Goal: Task Accomplishment & Management: Manage account settings

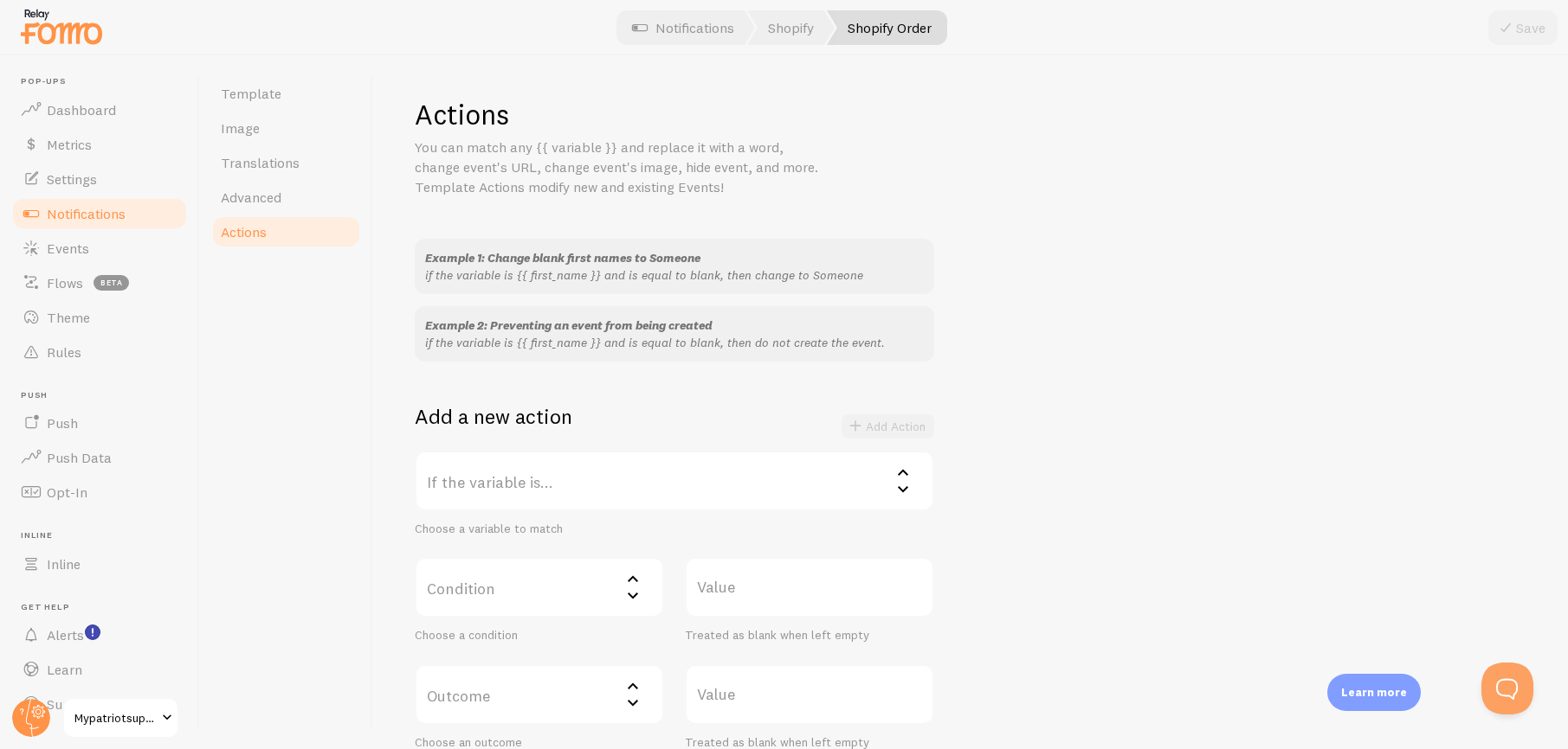
scroll to position [580, 0]
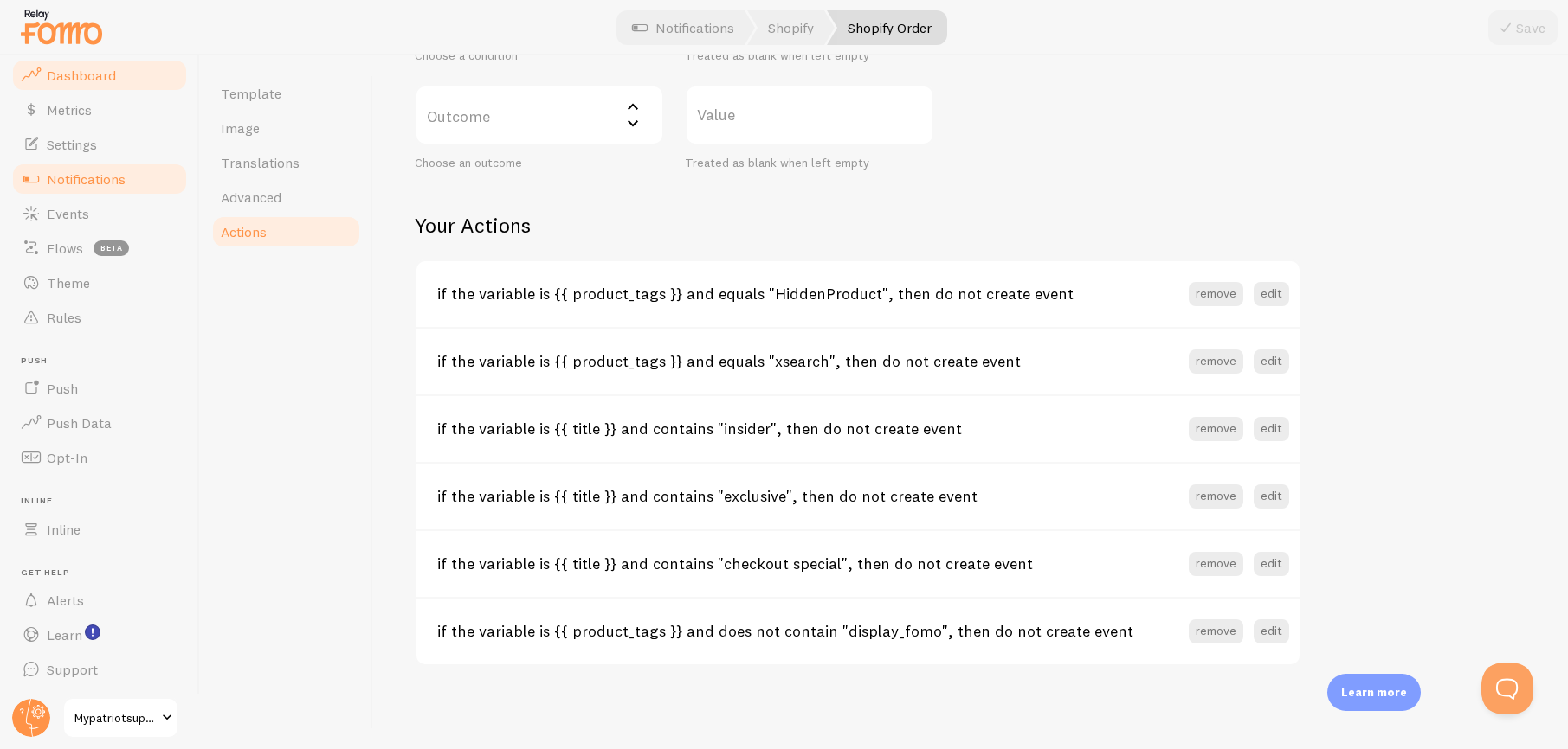
click at [75, 68] on span "Dashboard" at bounding box center [81, 75] width 69 height 17
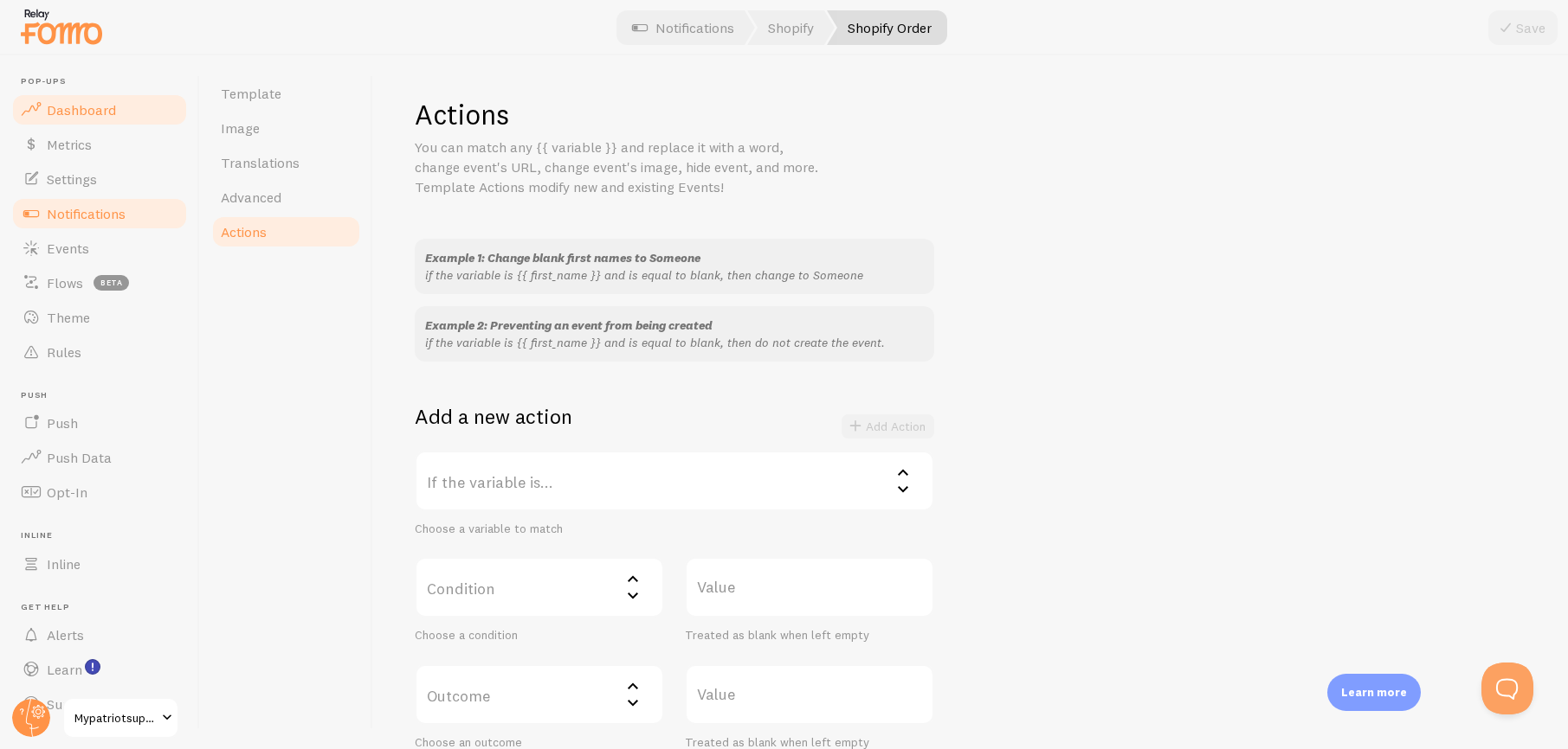
click at [87, 103] on span "Dashboard" at bounding box center [81, 110] width 69 height 17
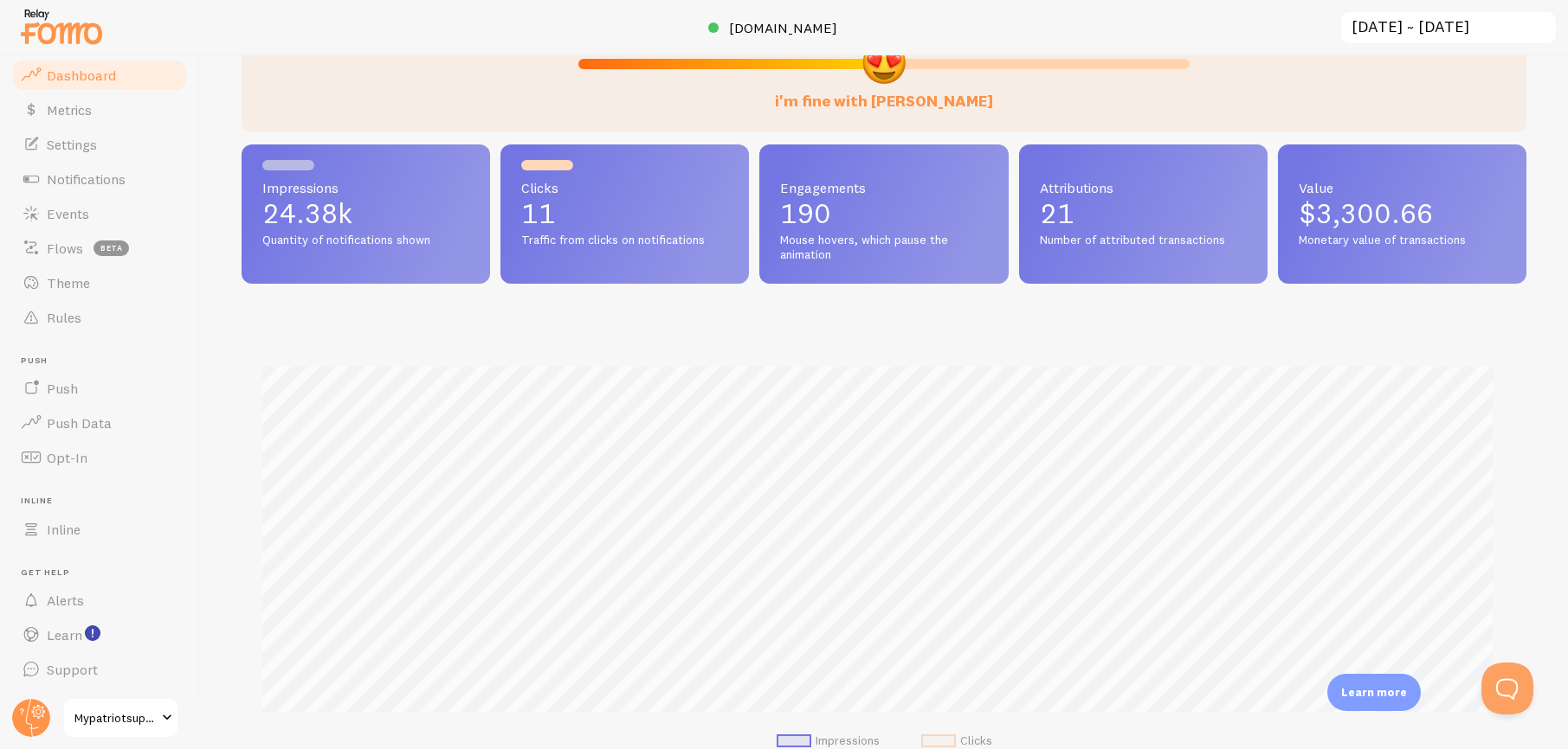
scroll to position [279, 0]
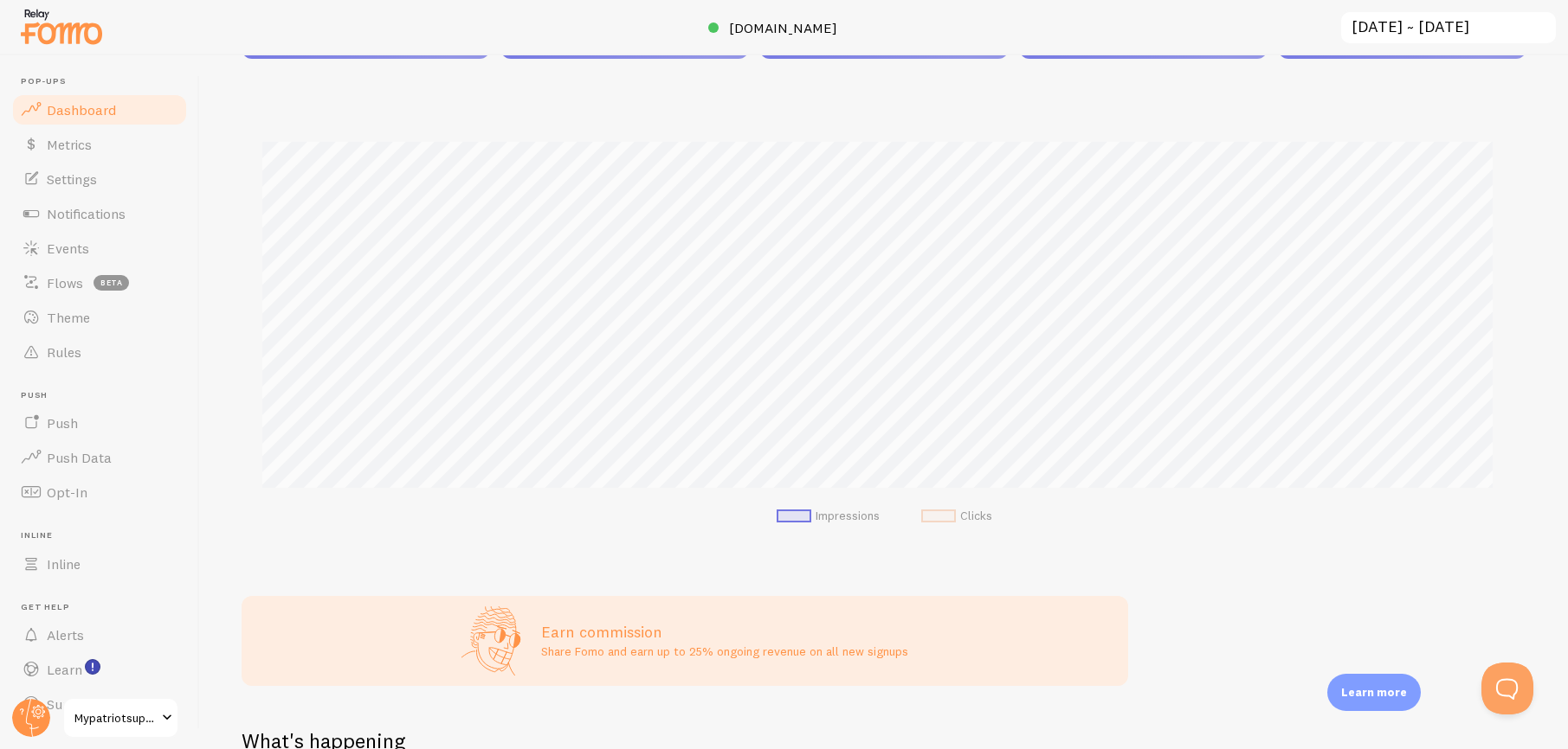
scroll to position [425, 0]
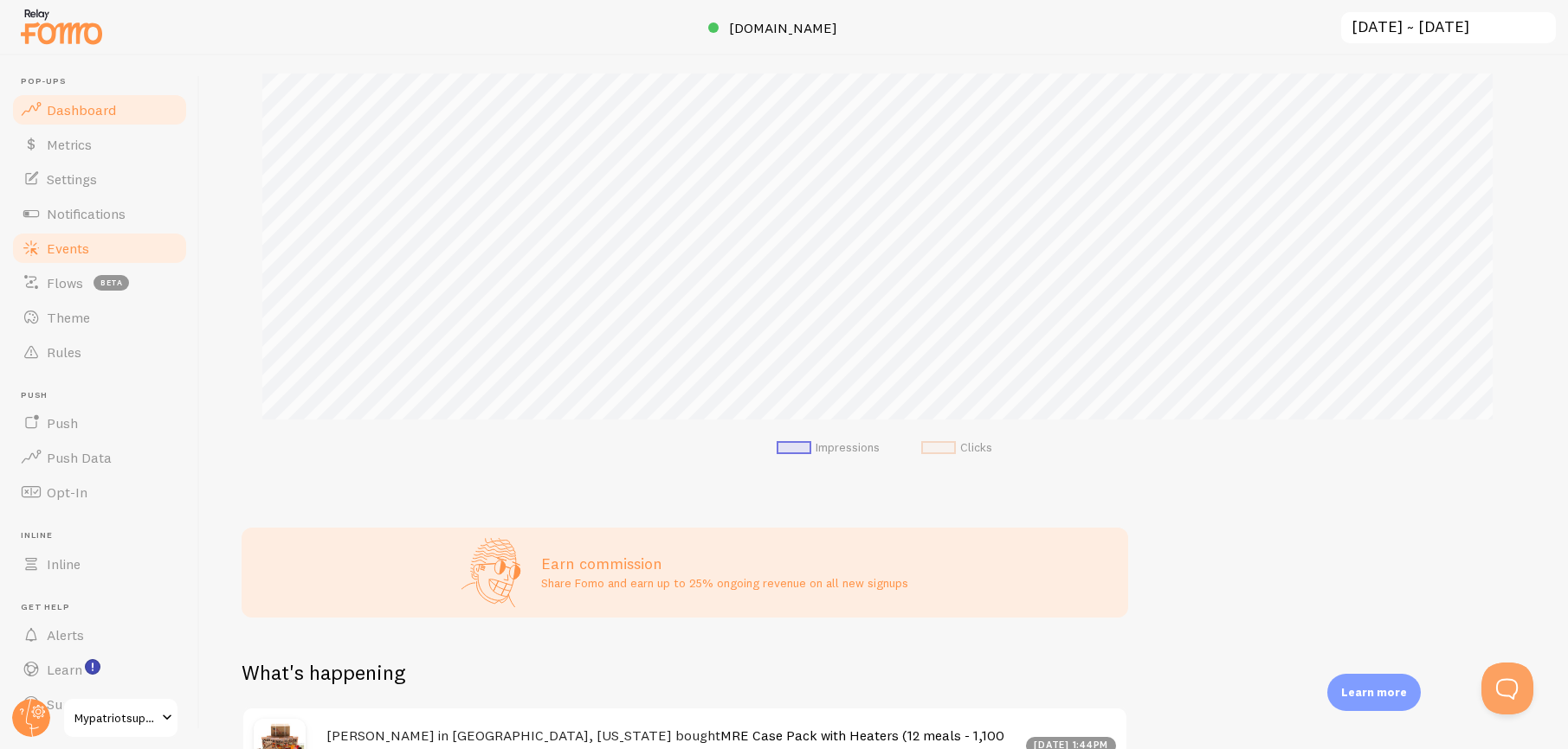
click at [87, 244] on span "Events" at bounding box center [67, 248] width 43 height 17
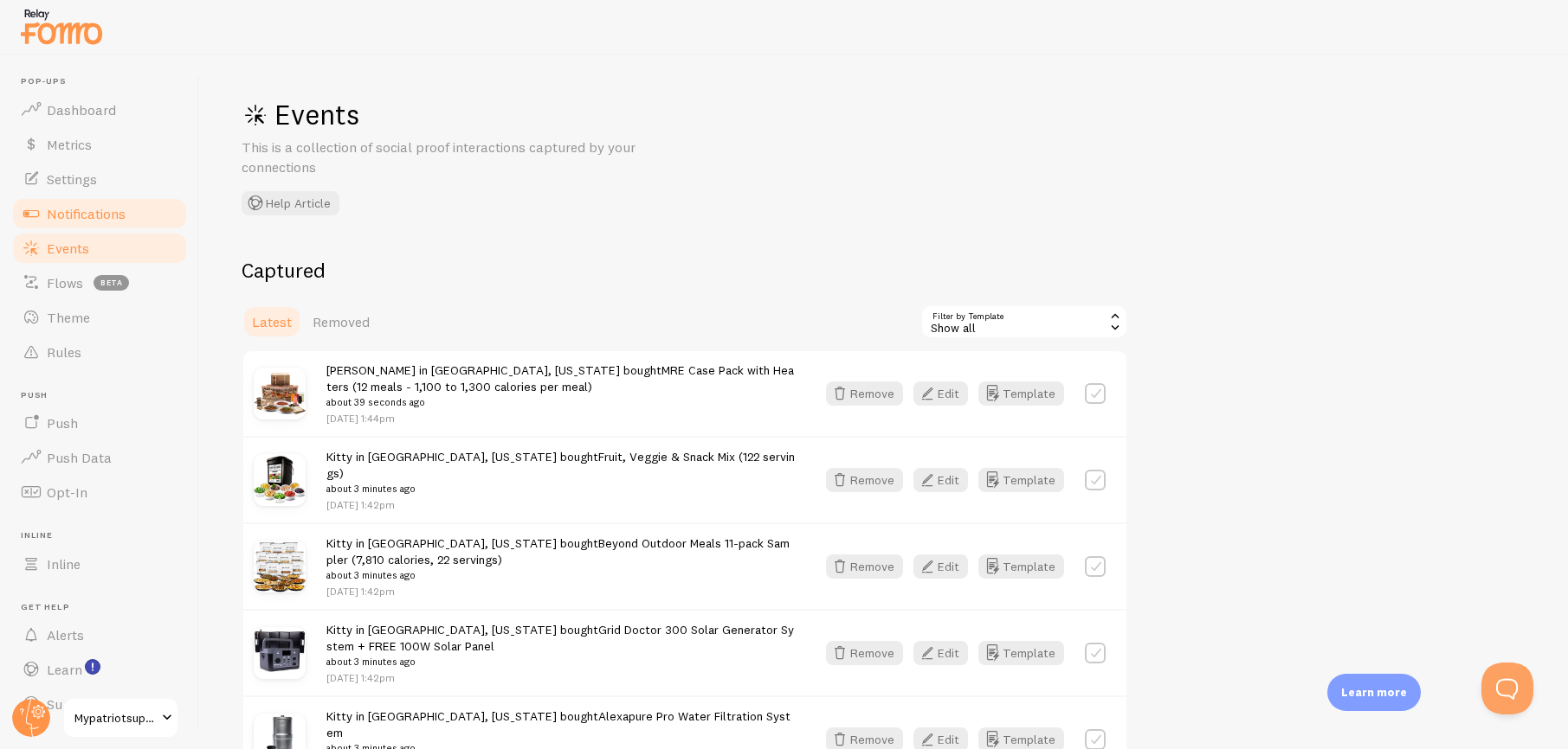
click at [105, 218] on span "Notifications" at bounding box center [85, 214] width 79 height 17
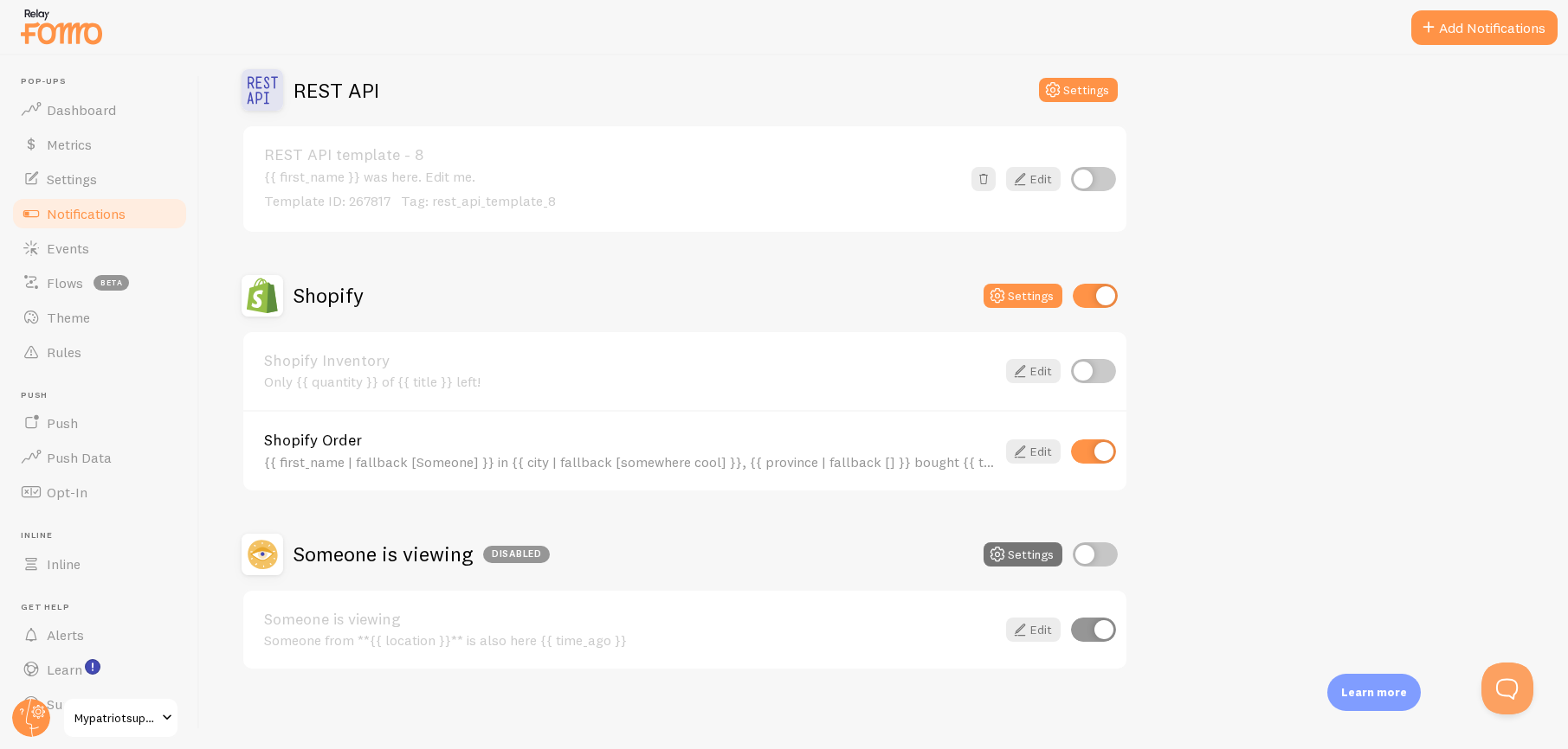
scroll to position [788, 0]
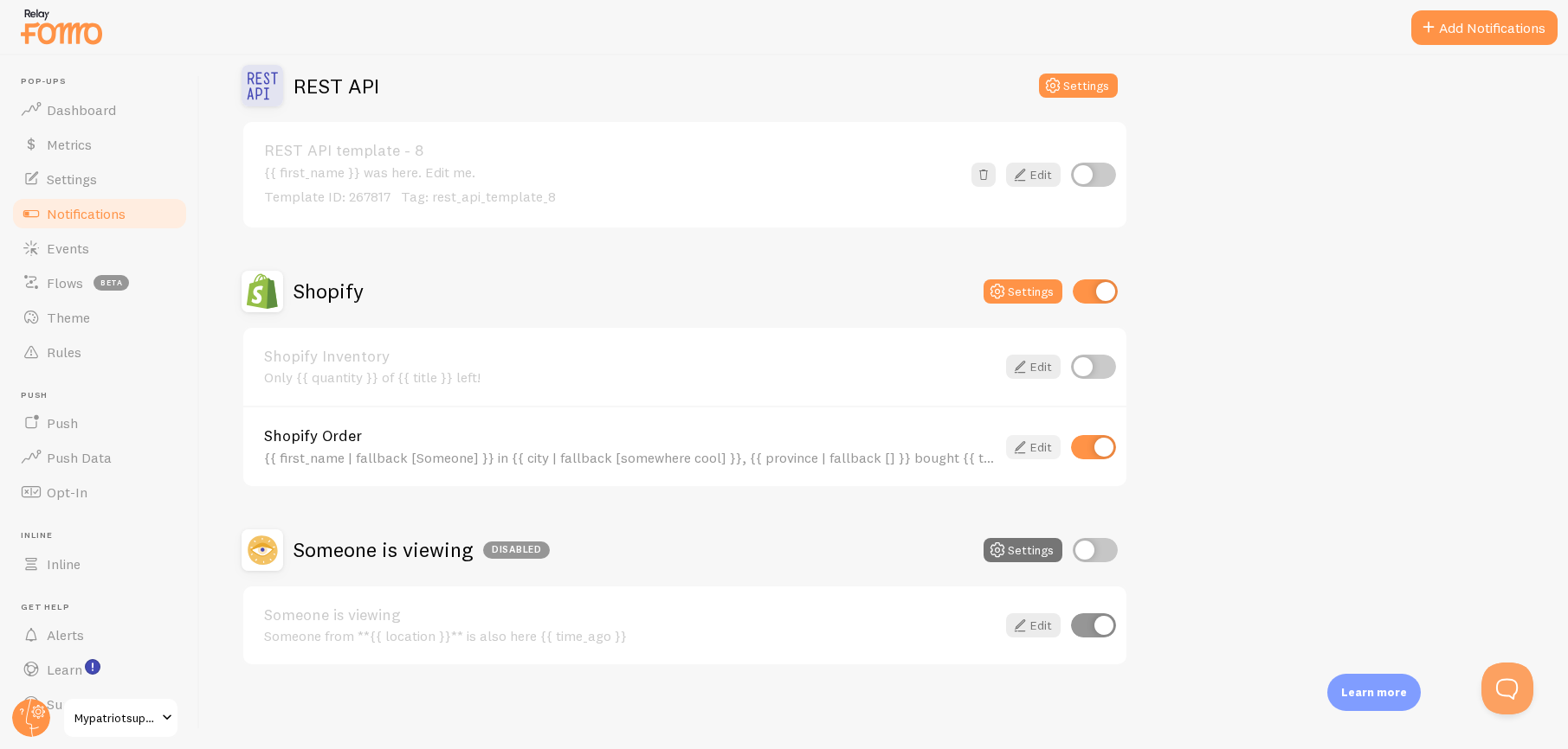
click at [1019, 452] on icon at bounding box center [1019, 447] width 21 height 21
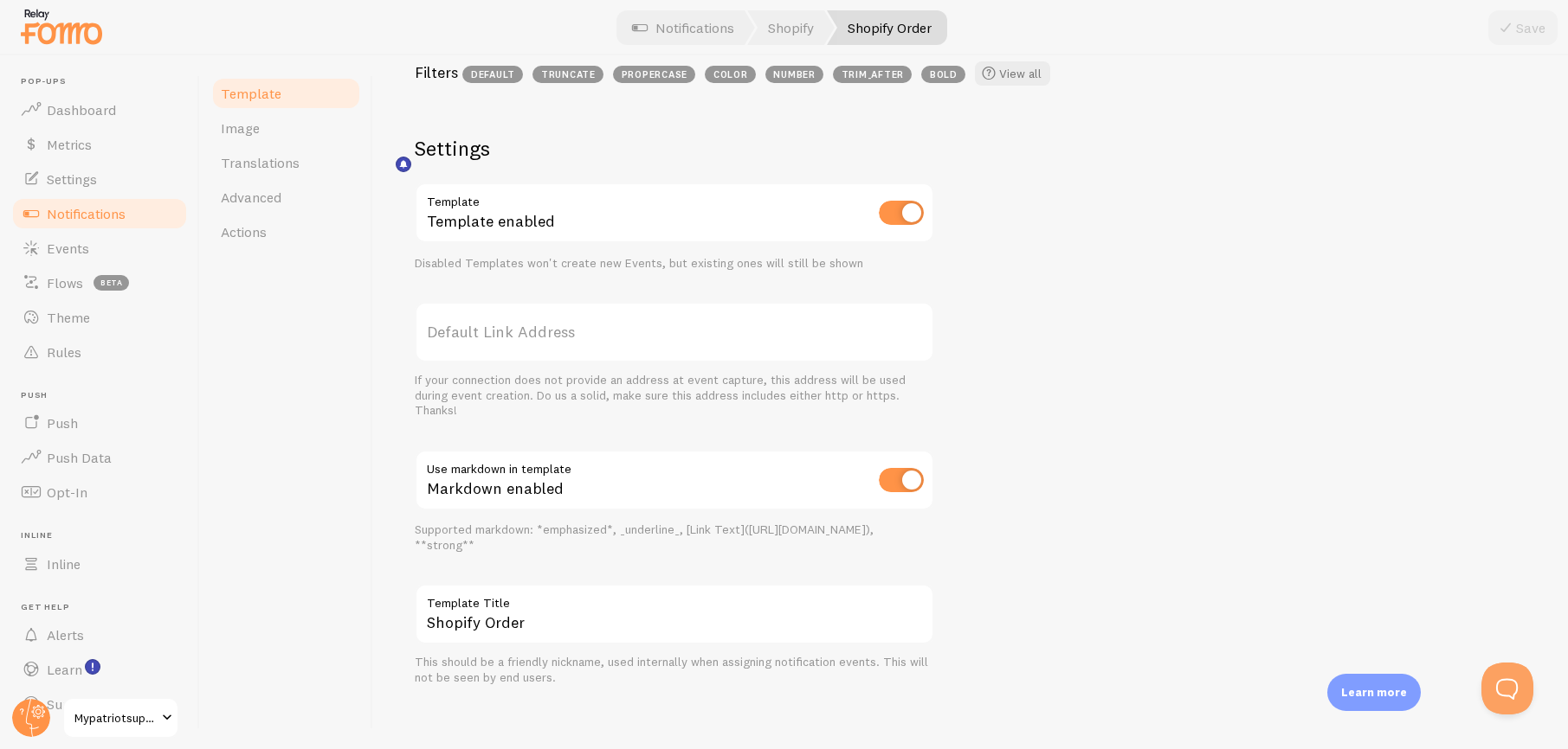
scroll to position [578, 0]
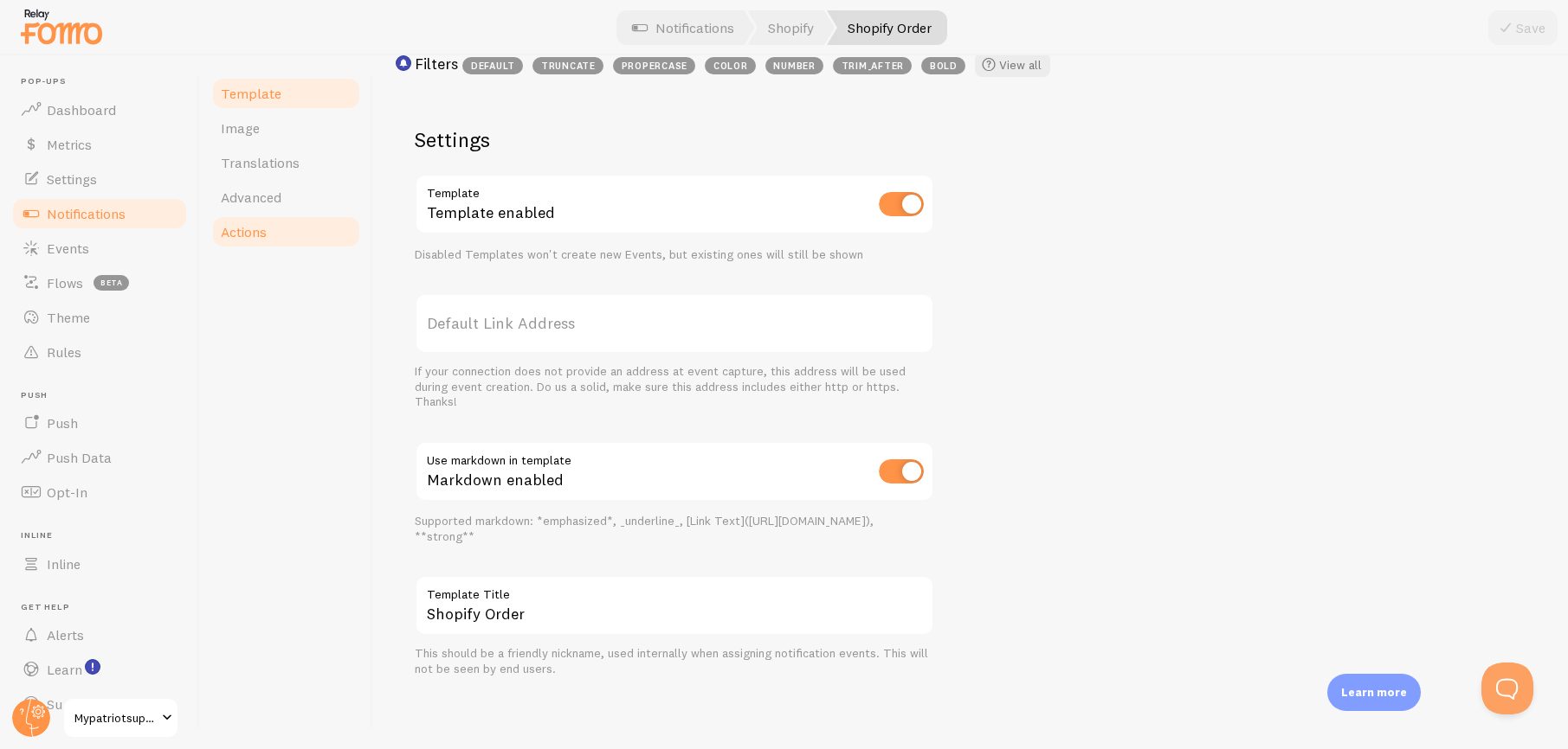
click at [261, 238] on span "Actions" at bounding box center [243, 232] width 45 height 17
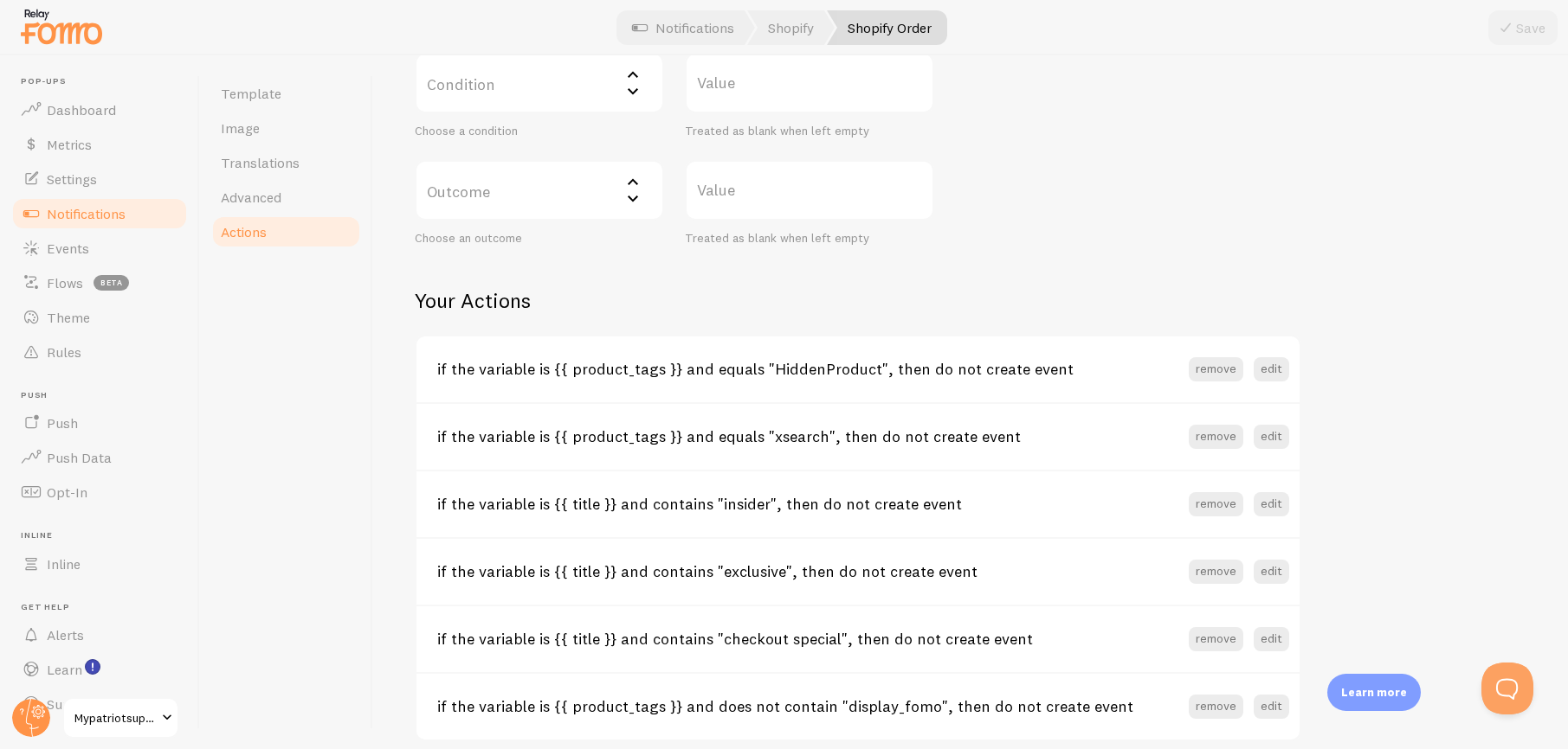
scroll to position [580, 0]
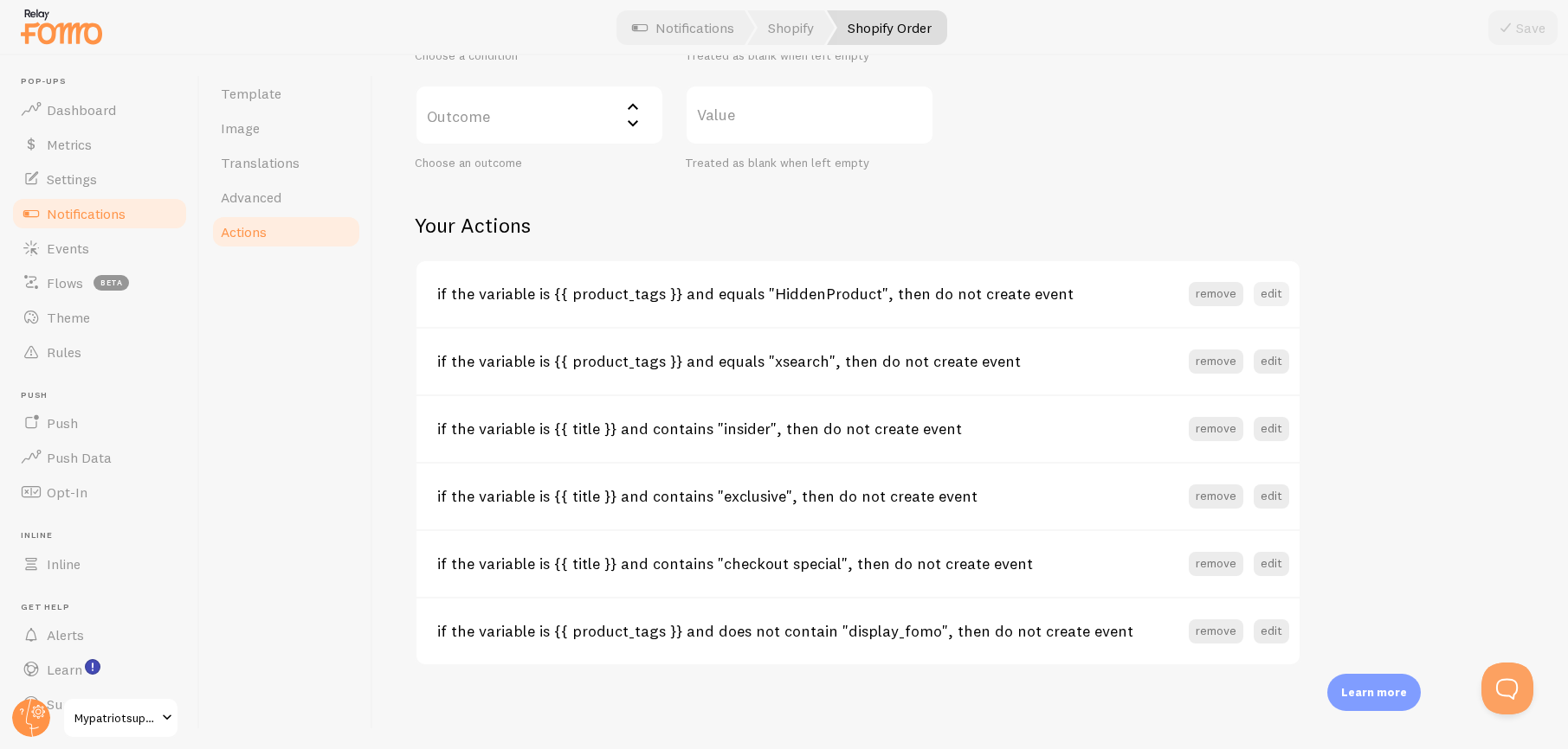
click at [1266, 291] on button "edit" at bounding box center [1271, 294] width 35 height 25
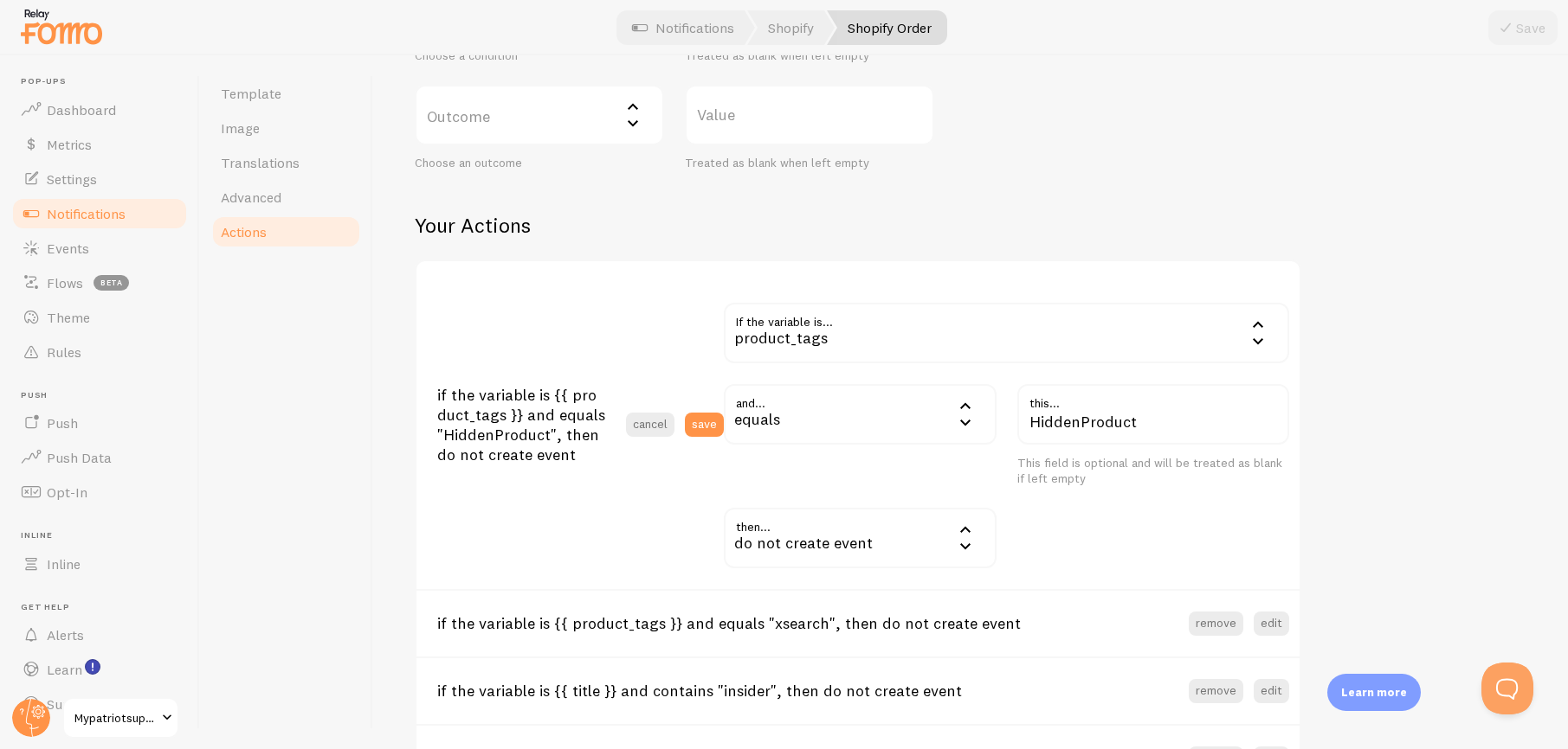
click at [1046, 333] on div "product_tags" at bounding box center [1006, 333] width 566 height 61
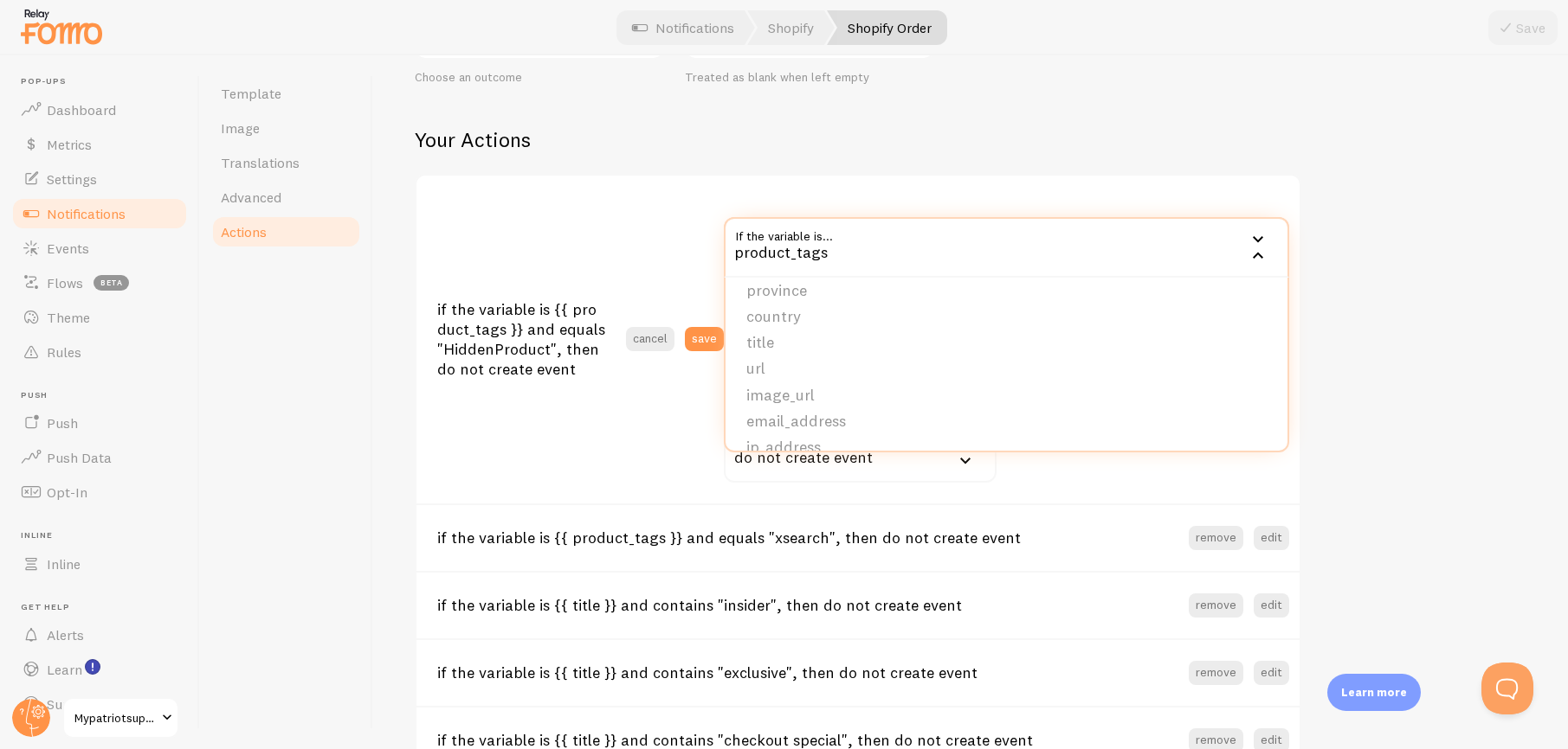
scroll to position [83, 0]
click at [1442, 410] on div "Actions You can match any {{ variable }} and replace it with a word, change eve…" at bounding box center [970, 137] width 1111 height 1411
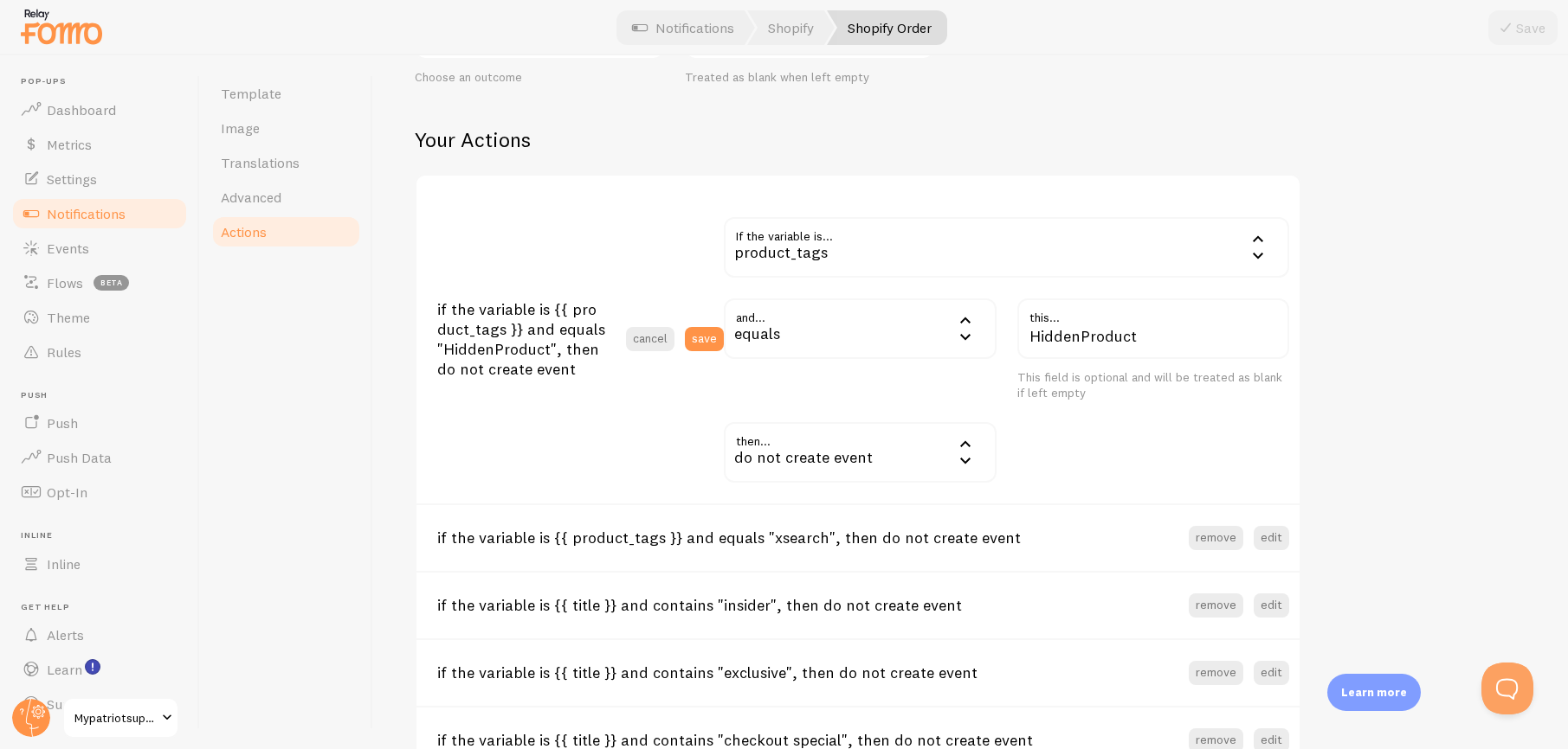
click at [923, 330] on div "equals" at bounding box center [860, 329] width 273 height 61
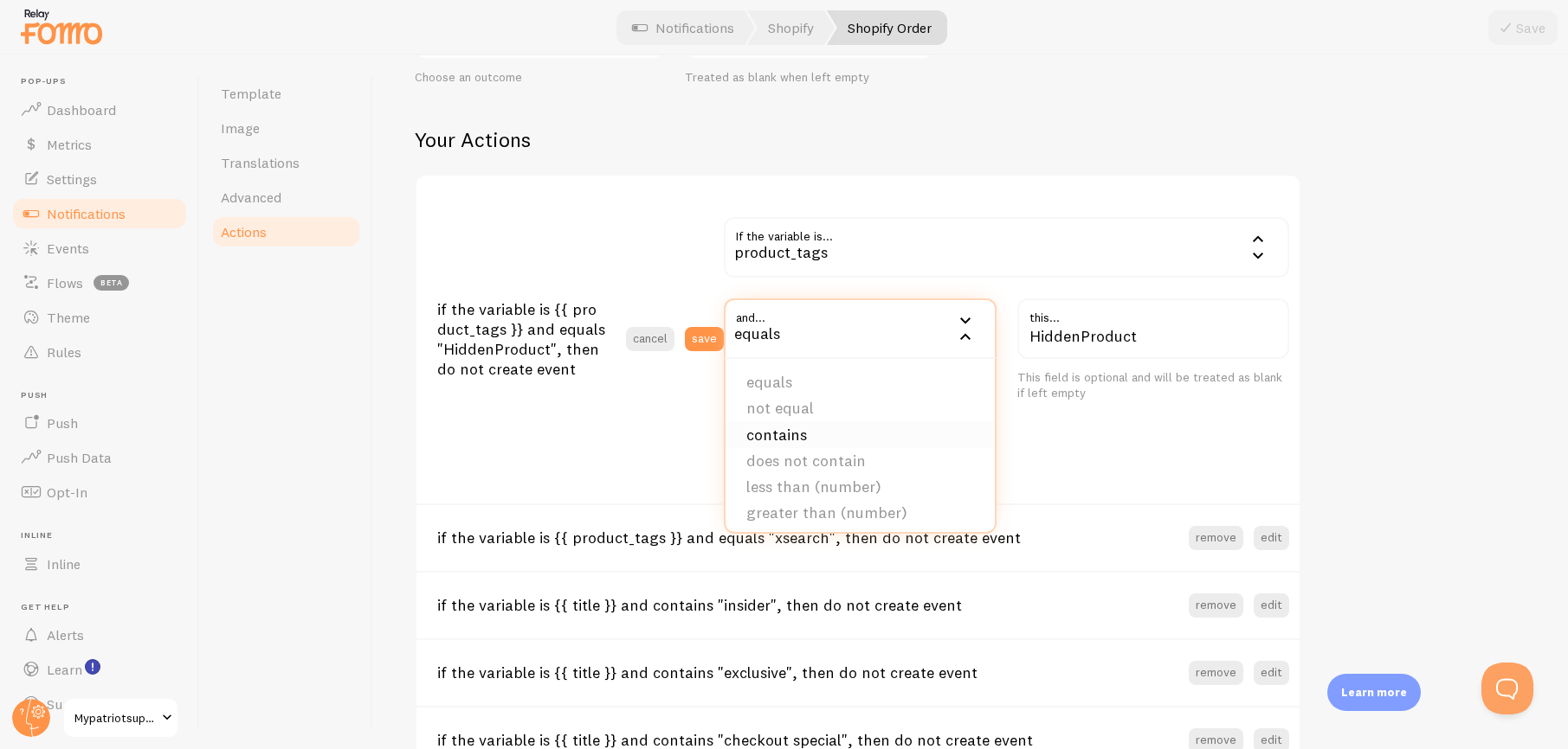
click at [899, 436] on li "contains" at bounding box center [860, 435] width 269 height 26
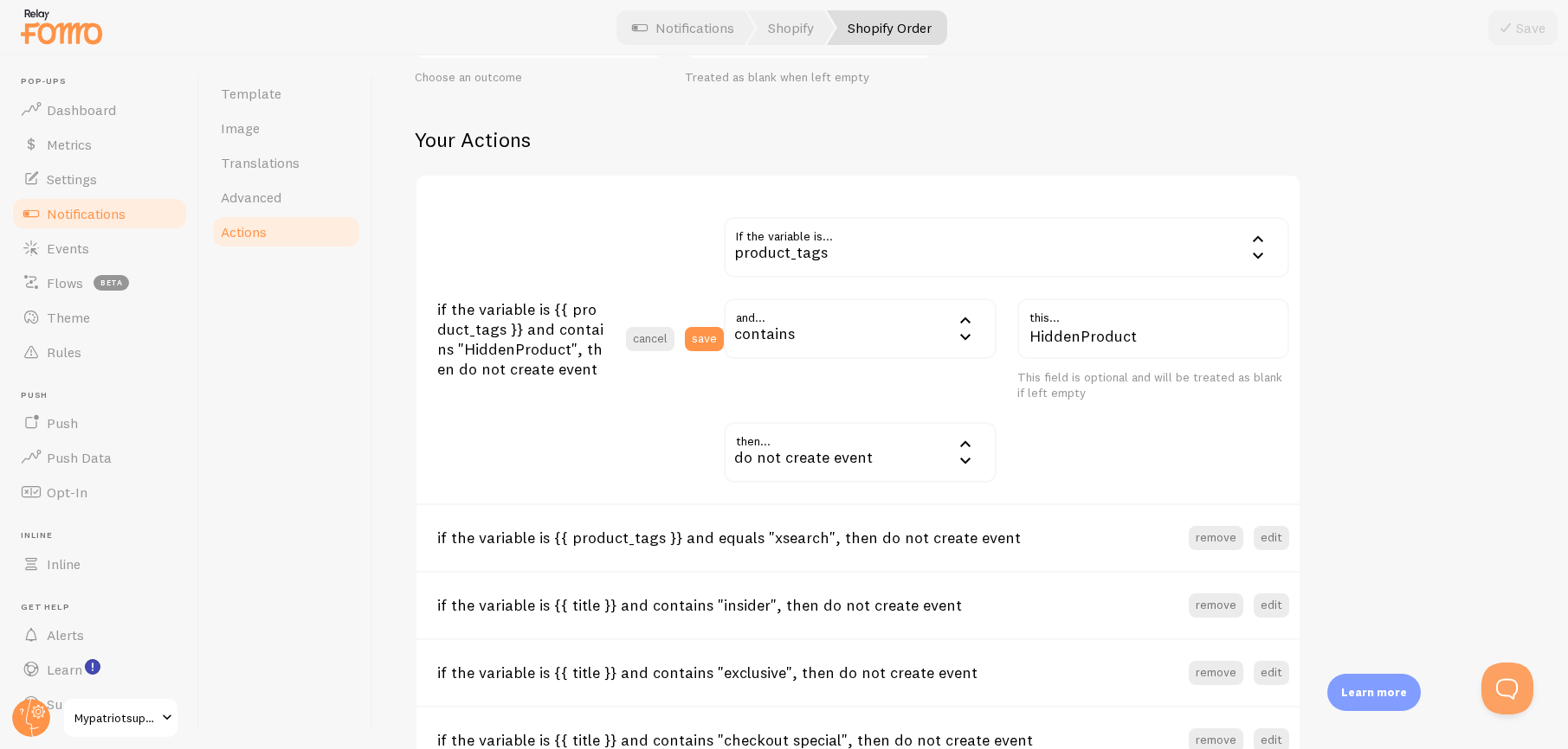
click at [920, 324] on div "contains" at bounding box center [860, 329] width 273 height 61
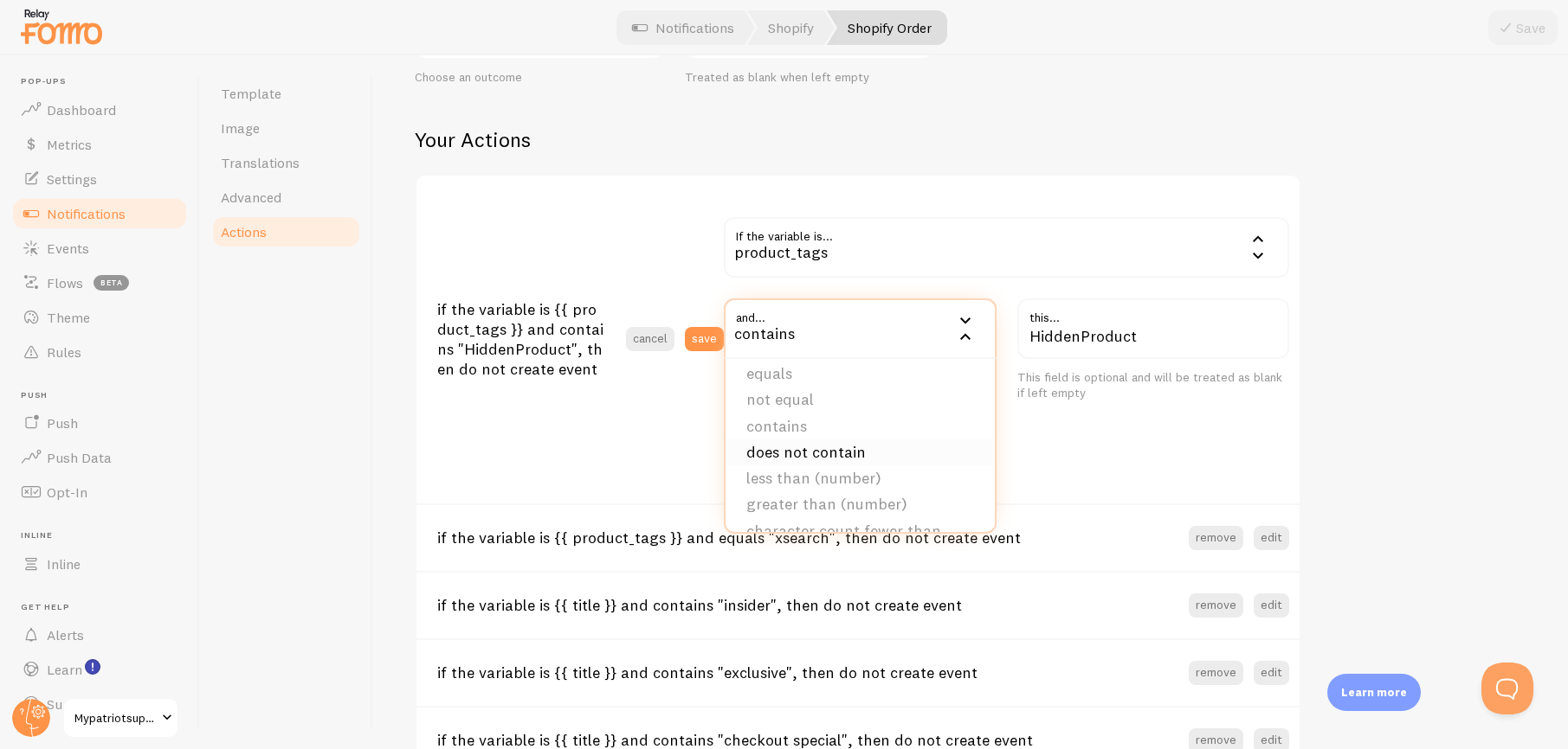
scroll to position [0, 0]
click at [882, 374] on li "equals" at bounding box center [860, 382] width 269 height 26
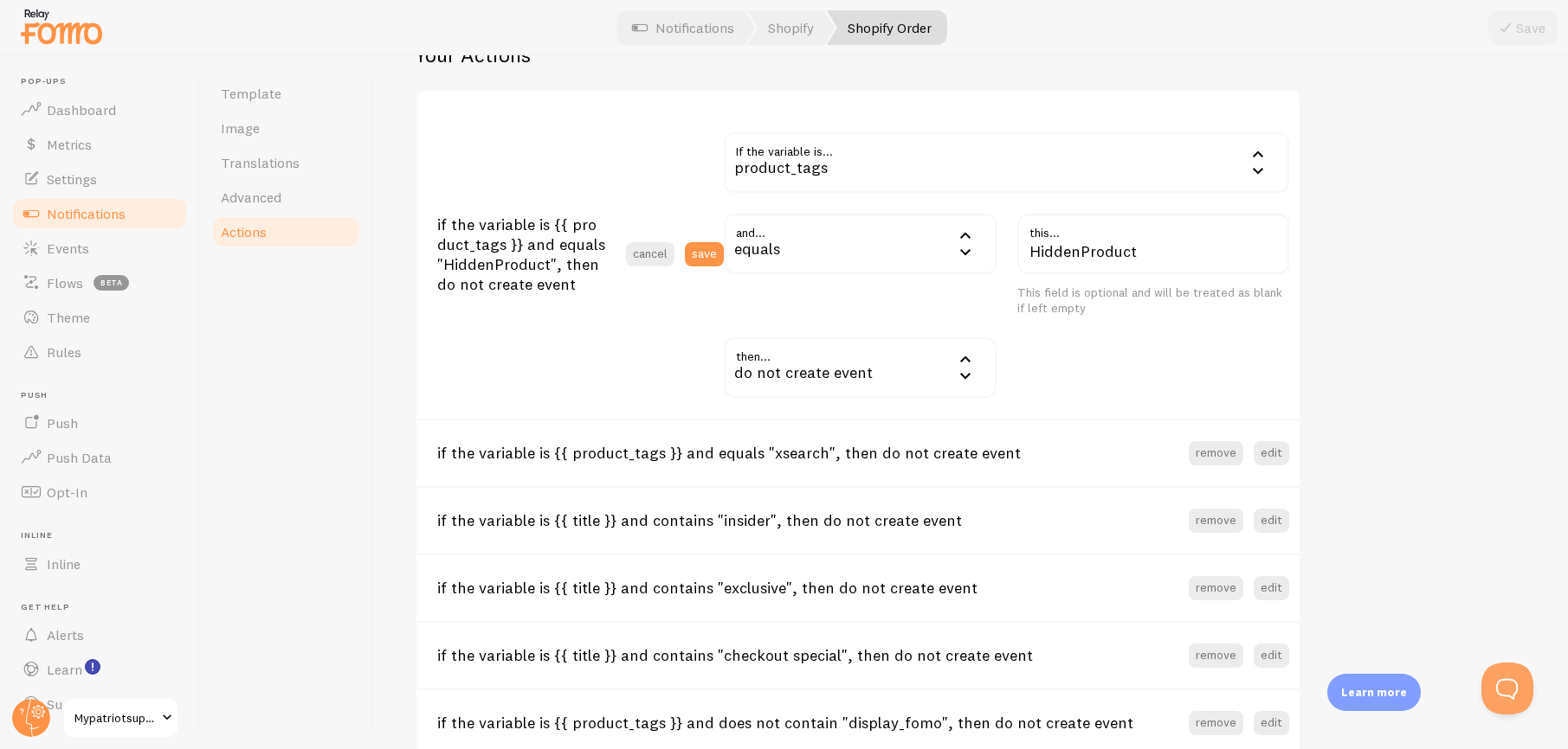
scroll to position [522, 0]
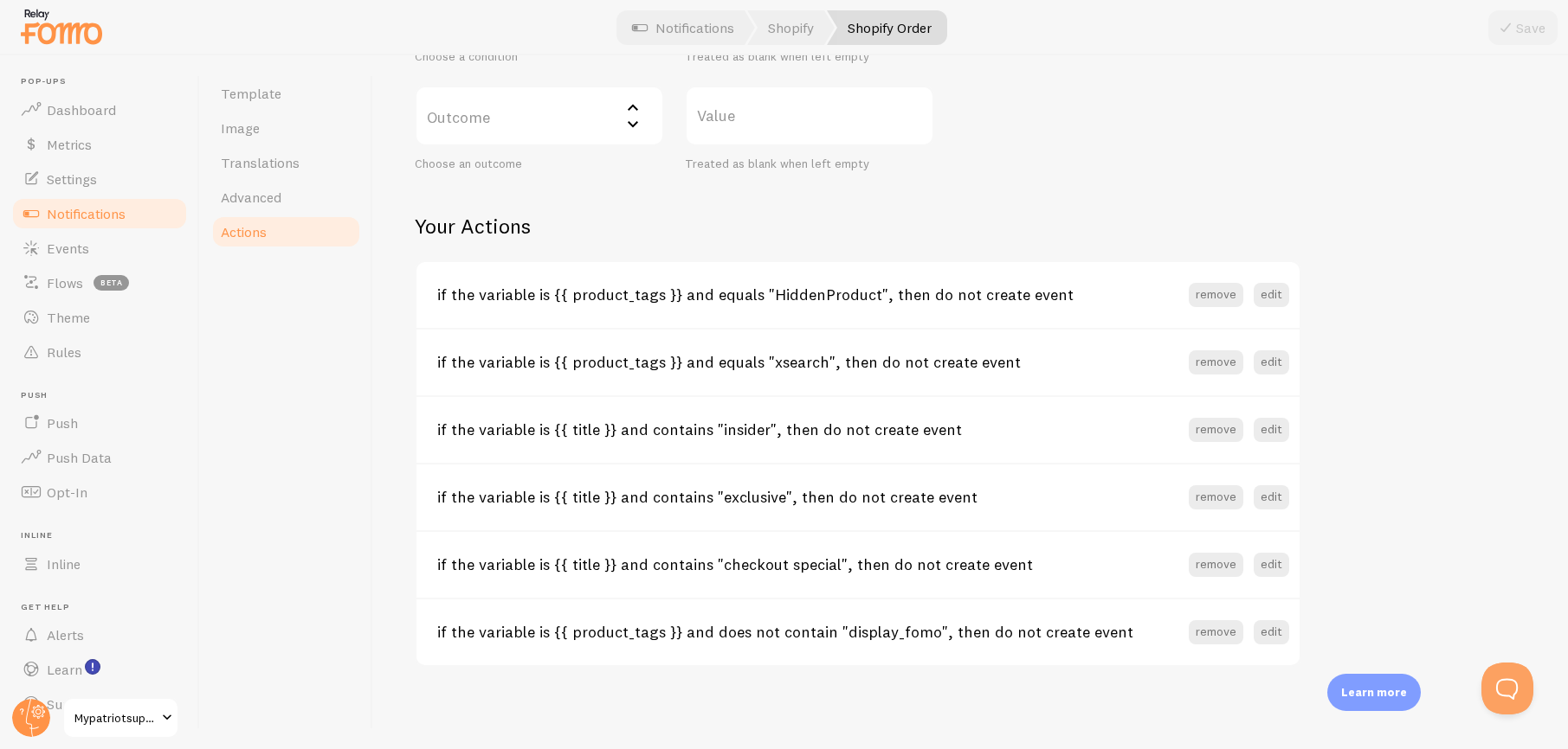
scroll to position [580, 0]
click at [1262, 628] on button "edit" at bounding box center [1271, 632] width 35 height 25
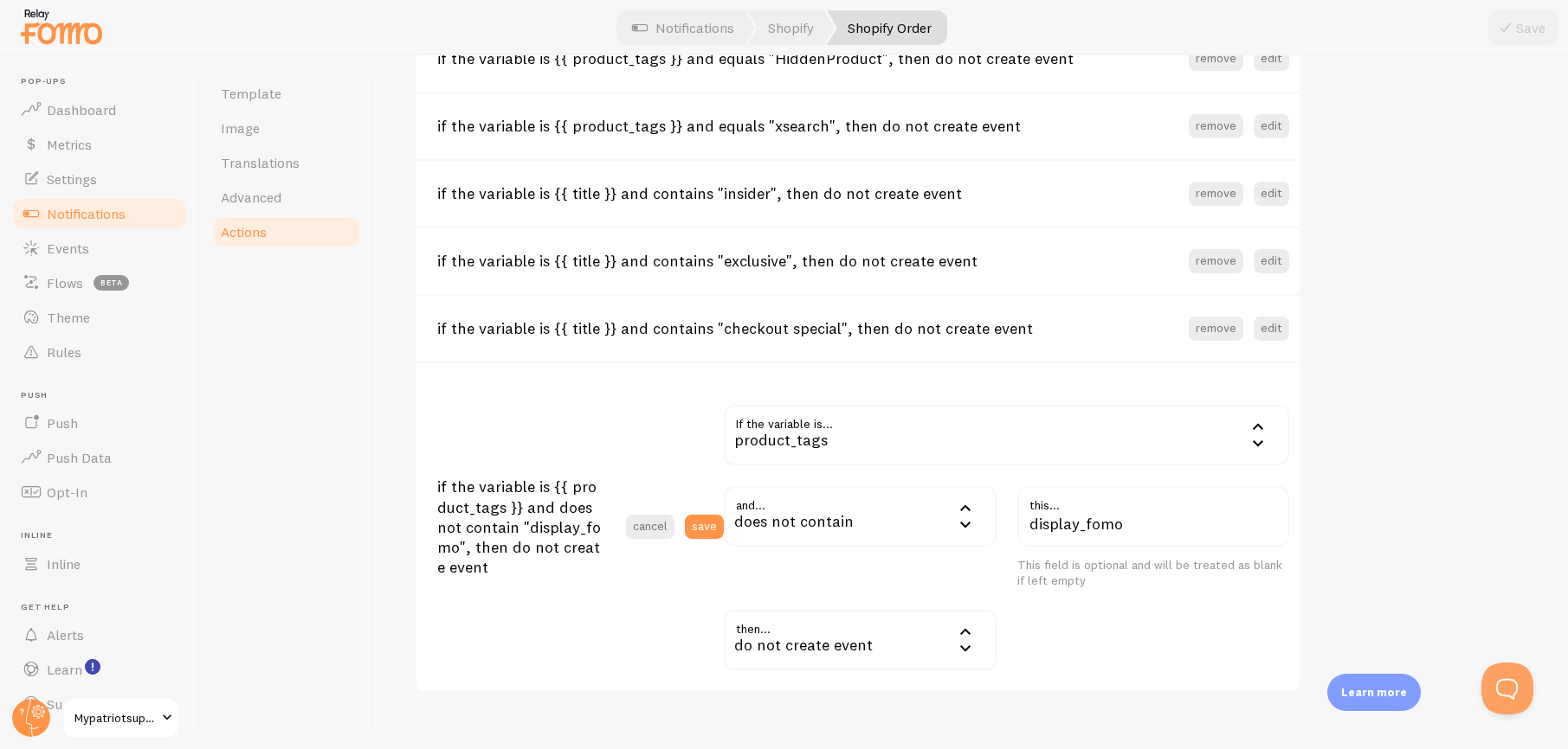
scroll to position [832, 0]
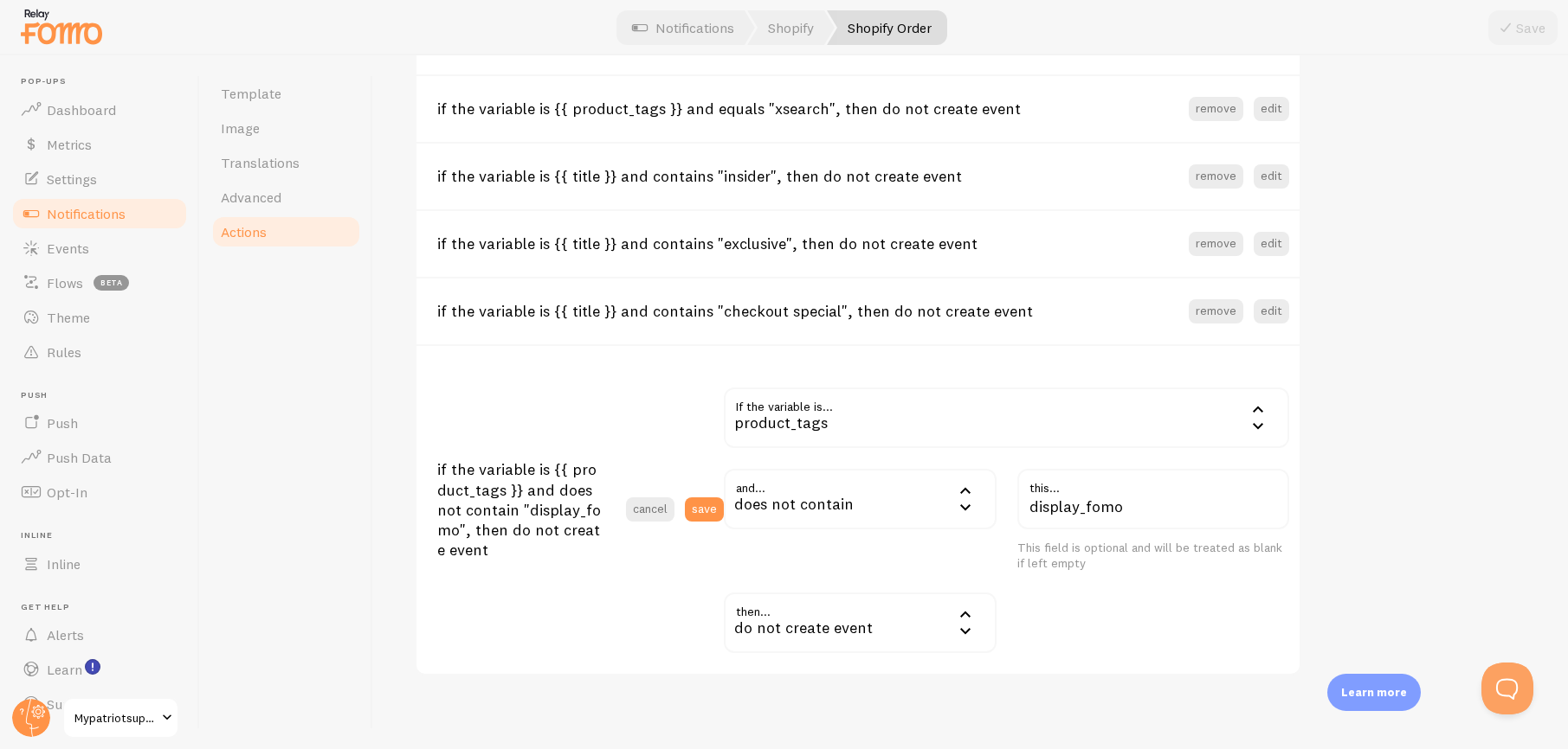
click at [855, 499] on div "does not contain" at bounding box center [860, 499] width 273 height 61
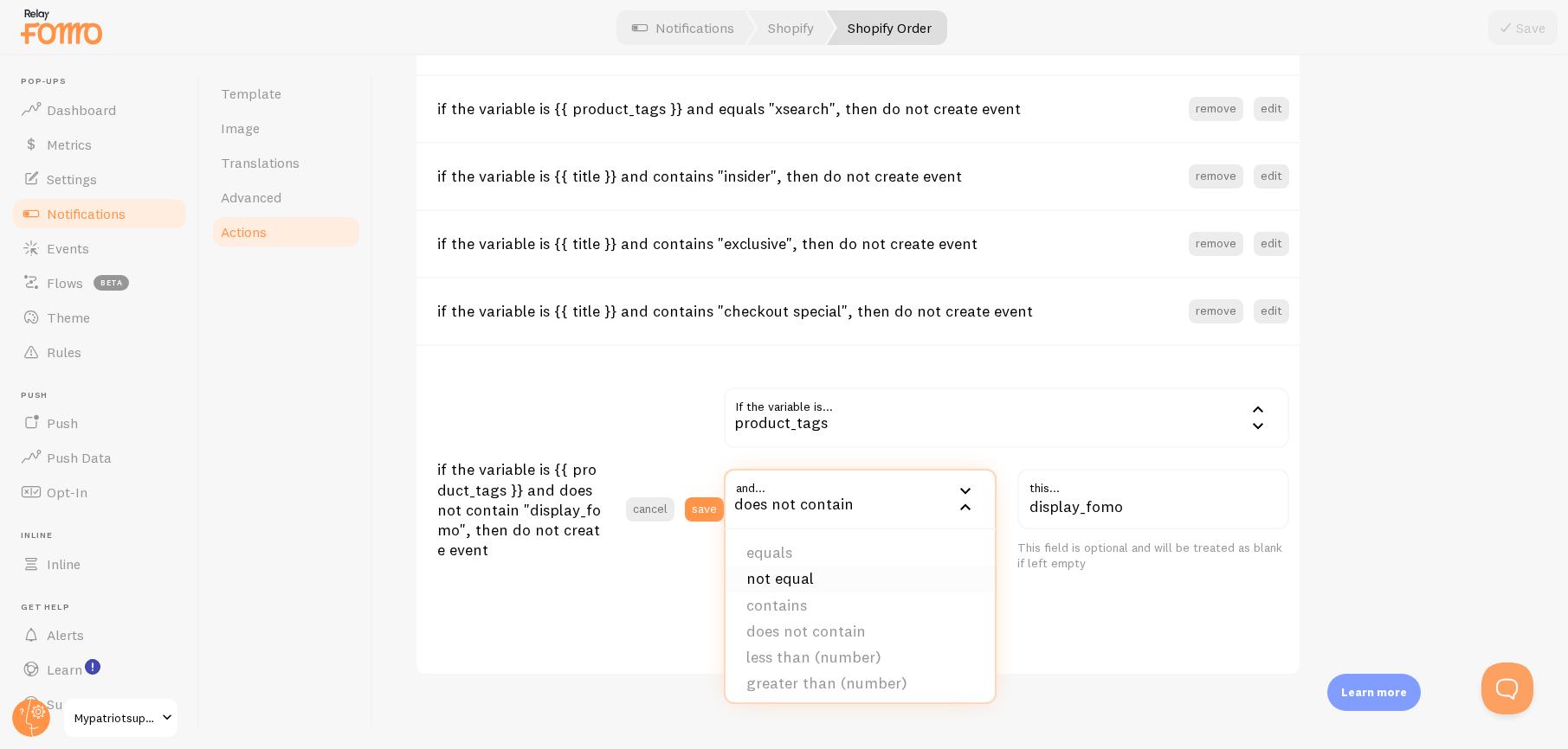
click at [838, 575] on li "not equal" at bounding box center [860, 579] width 269 height 26
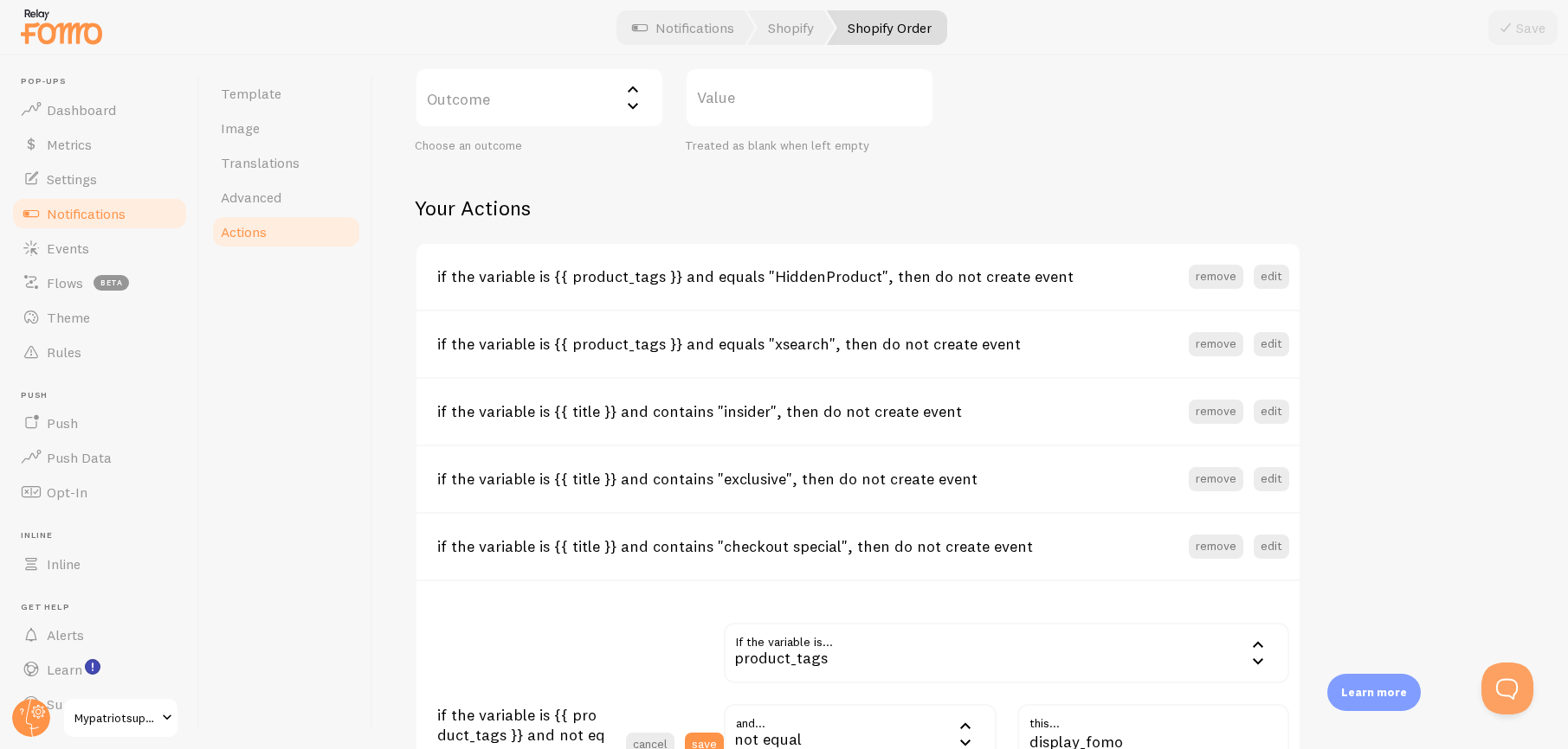
scroll to position [911, 0]
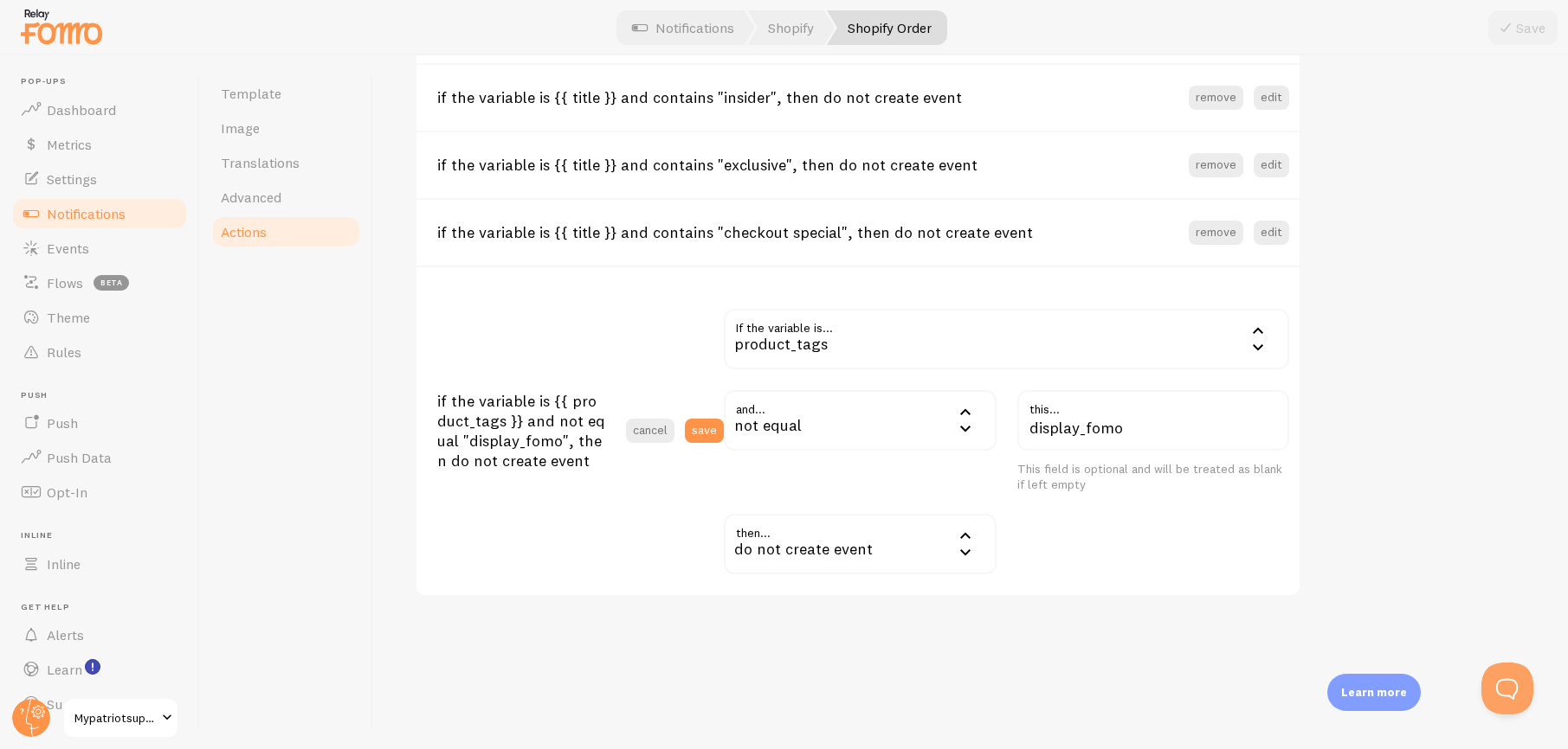
click at [1173, 652] on div "Actions You can match any {{ variable }} and replace it with a word, change eve…" at bounding box center [970, 401] width 1195 height 694
click at [707, 433] on button "save" at bounding box center [704, 431] width 39 height 25
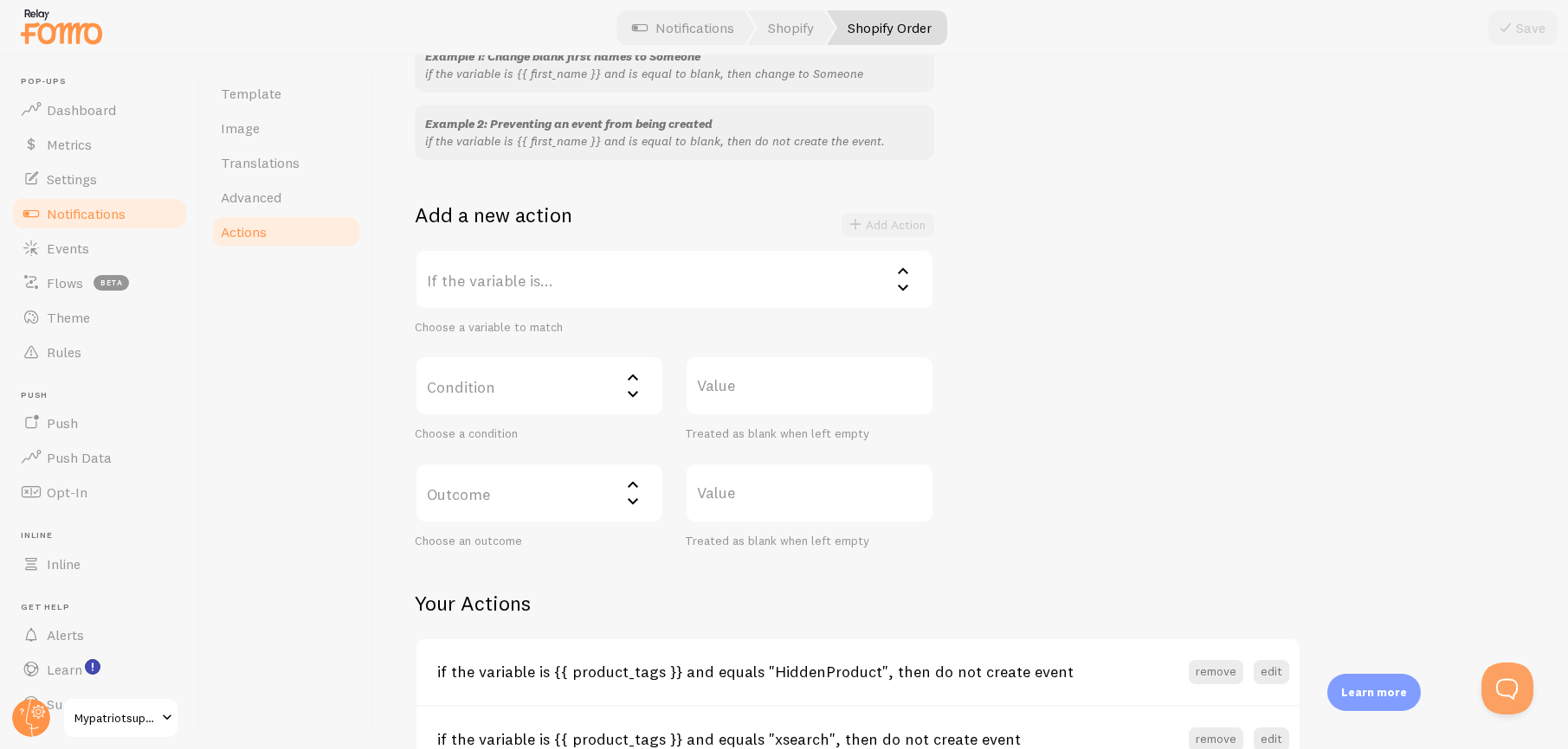
scroll to position [0, 0]
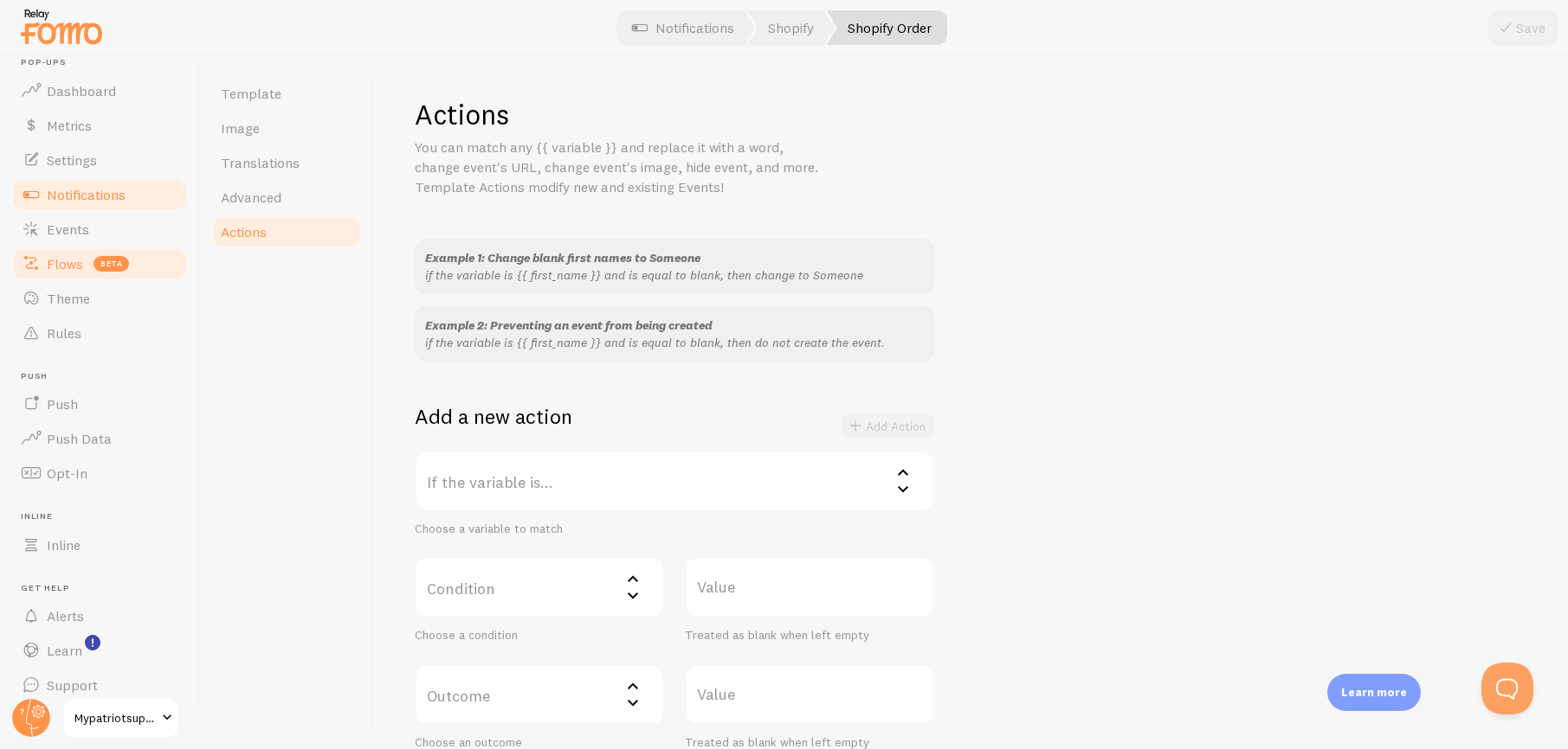
scroll to position [35, 0]
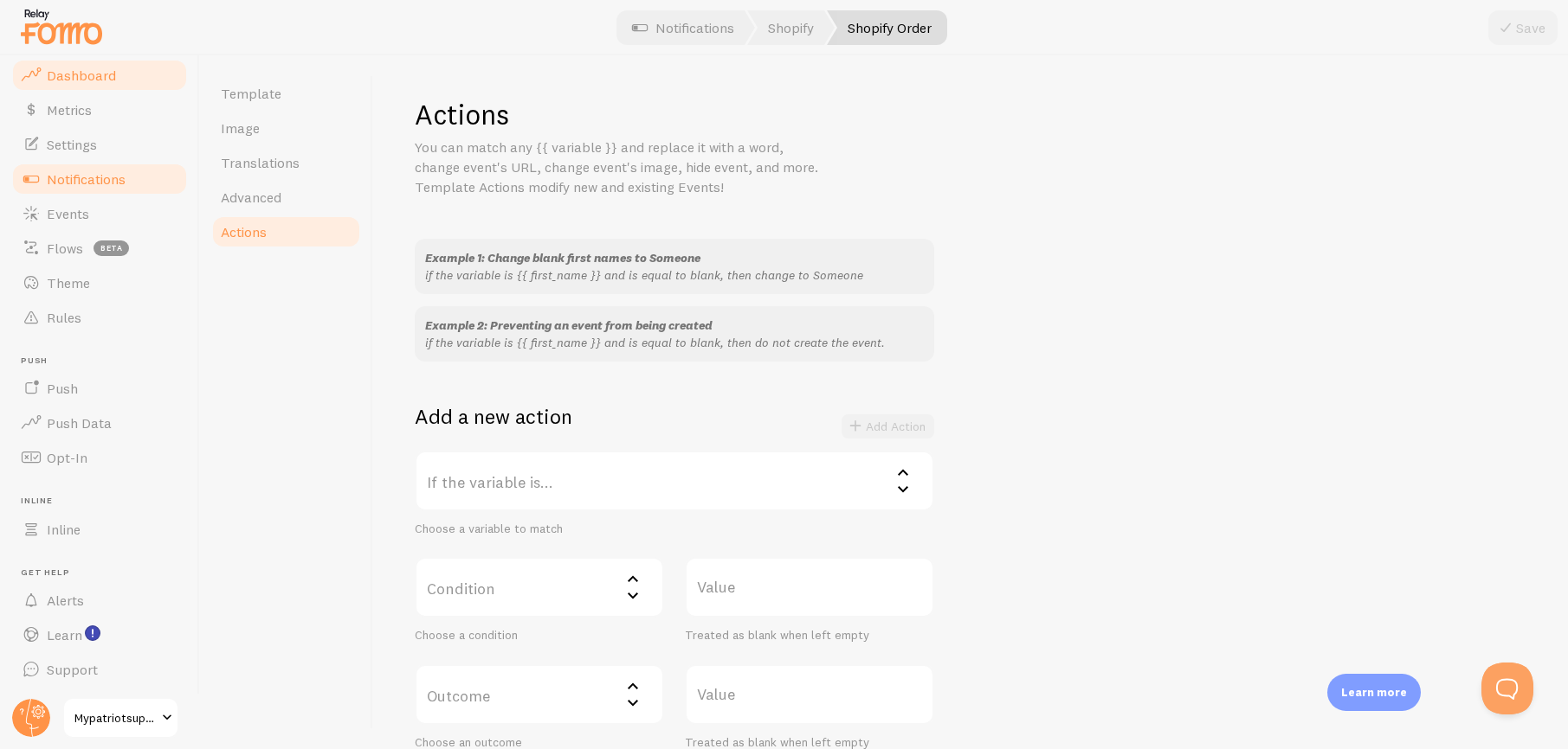
click at [86, 77] on span "Dashboard" at bounding box center [81, 75] width 69 height 17
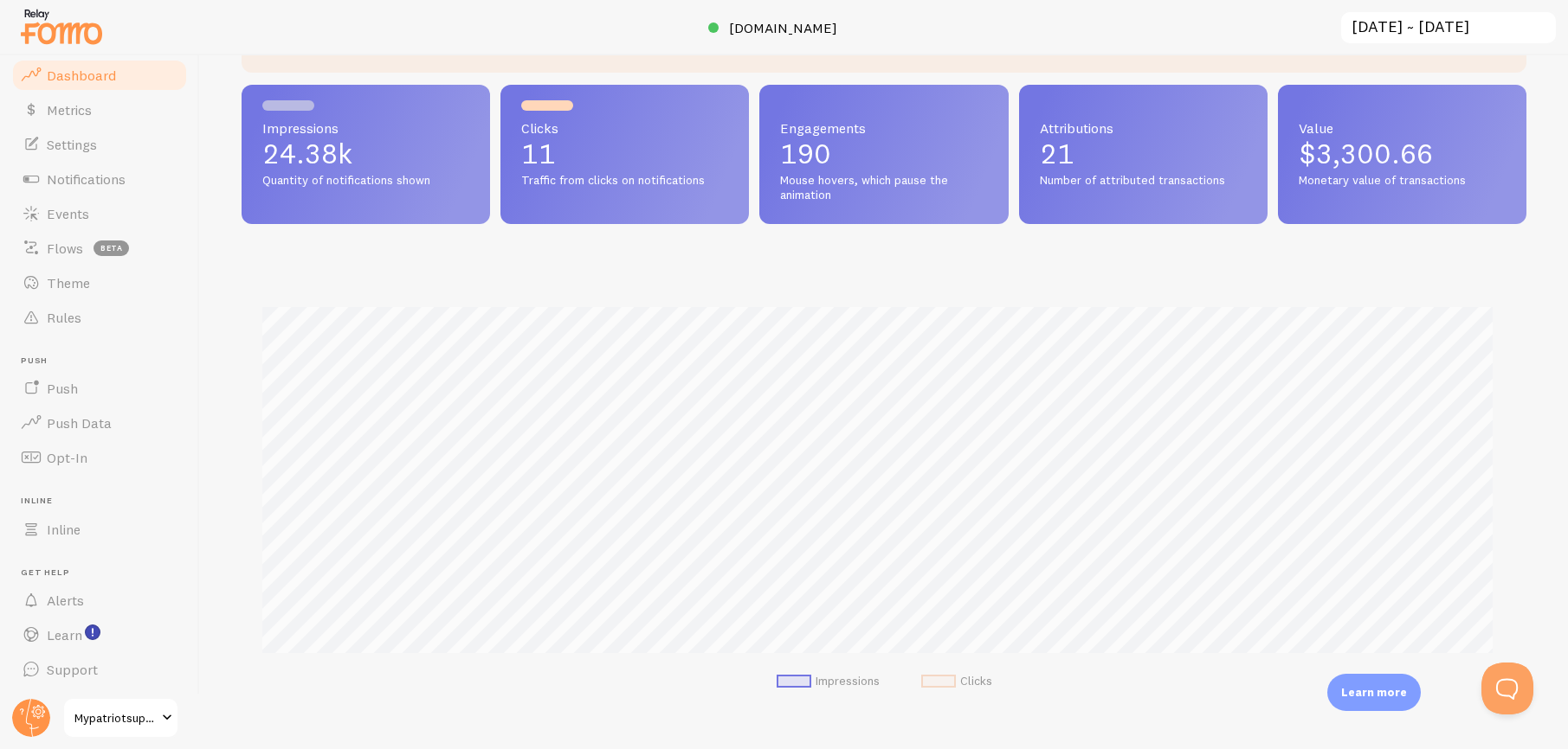
scroll to position [355, 0]
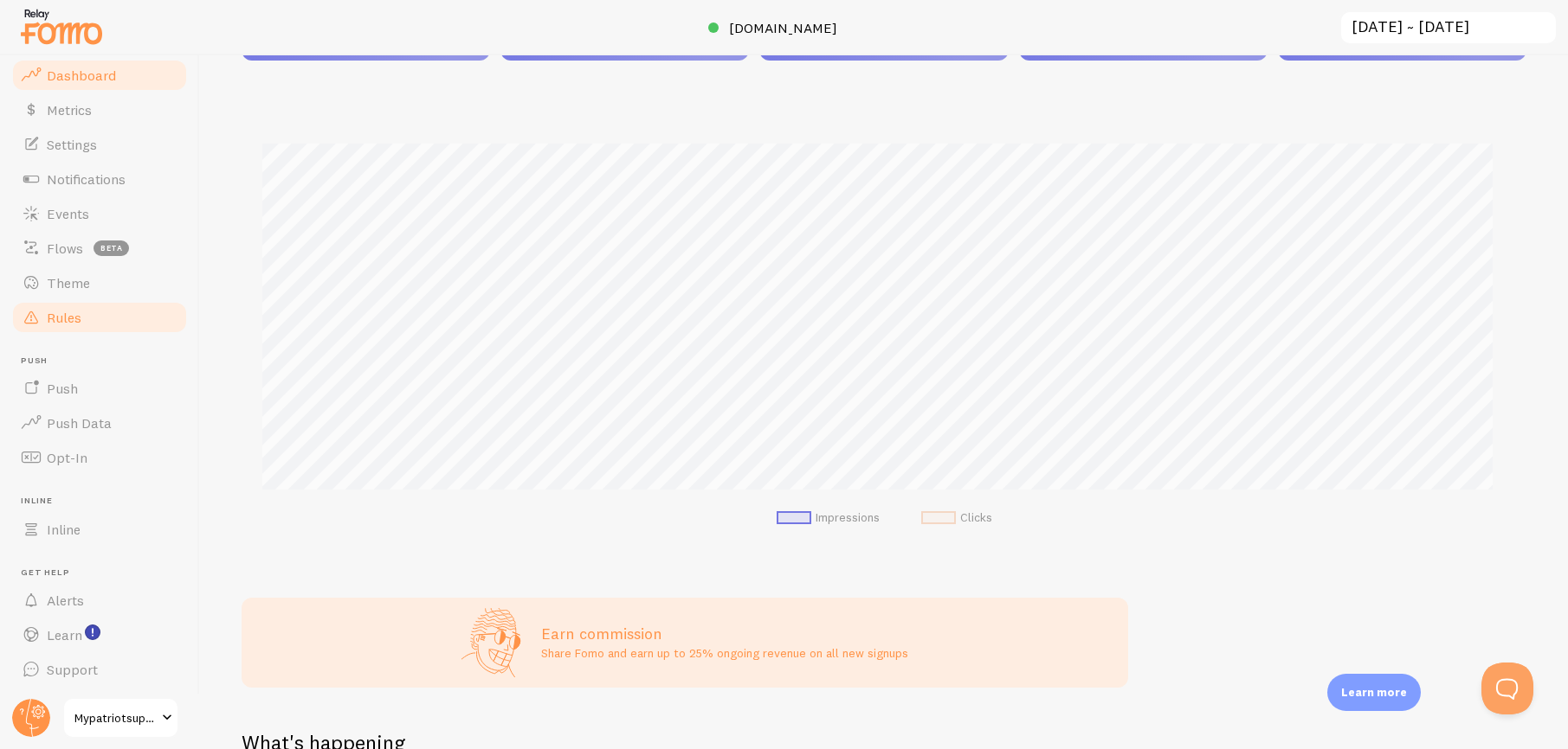
click at [66, 320] on span "Rules" at bounding box center [63, 317] width 35 height 17
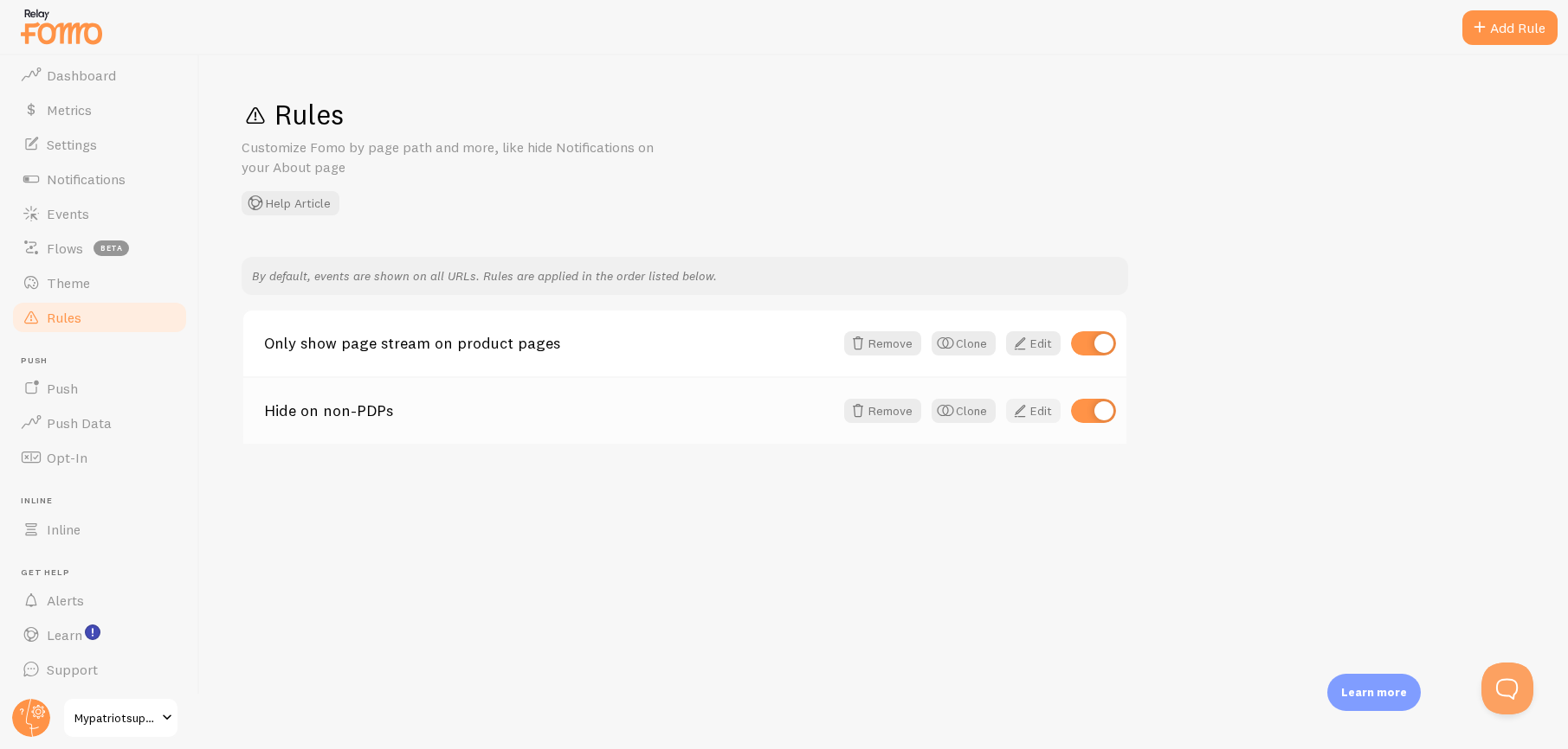
click at [1028, 416] on span at bounding box center [1019, 411] width 21 height 21
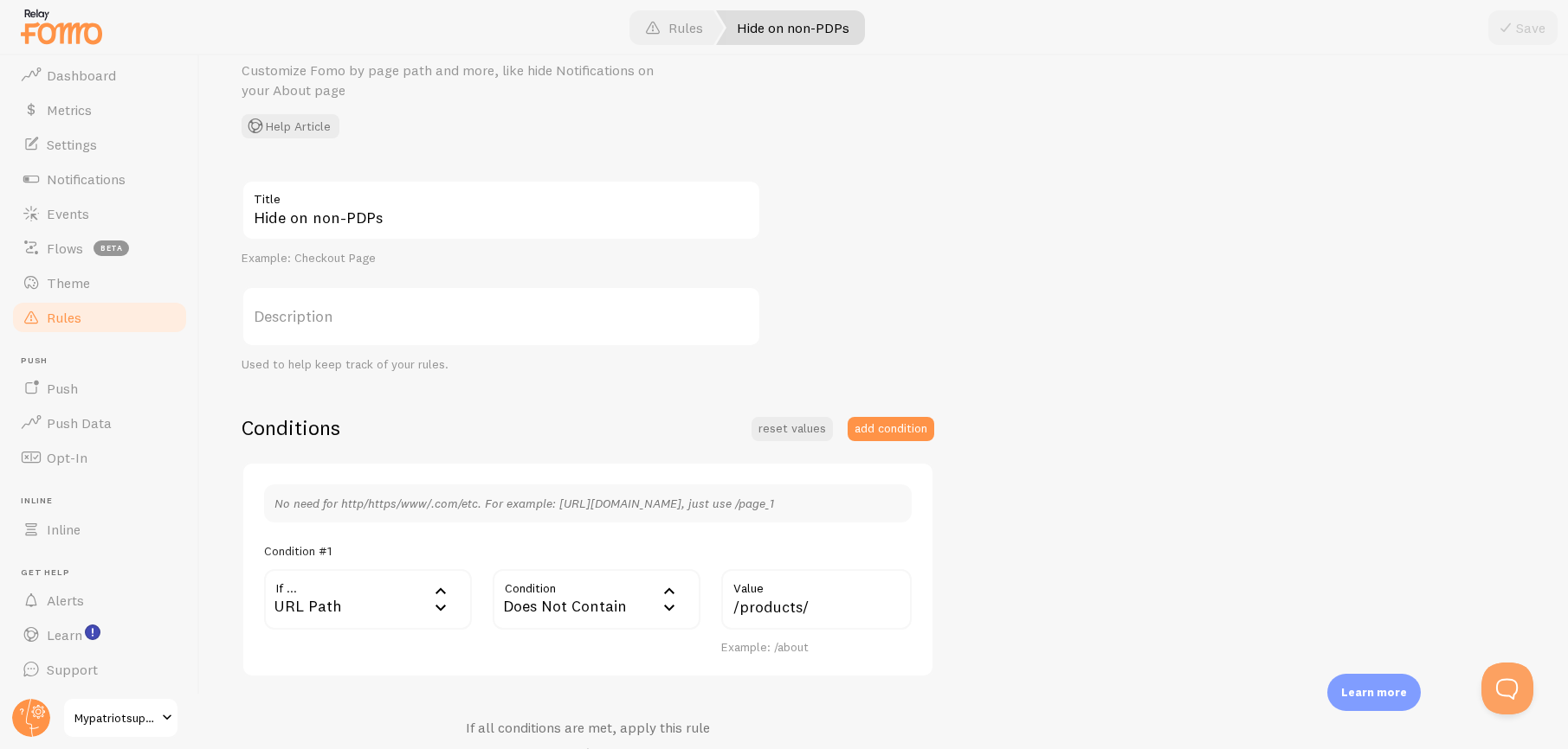
scroll to position [323, 0]
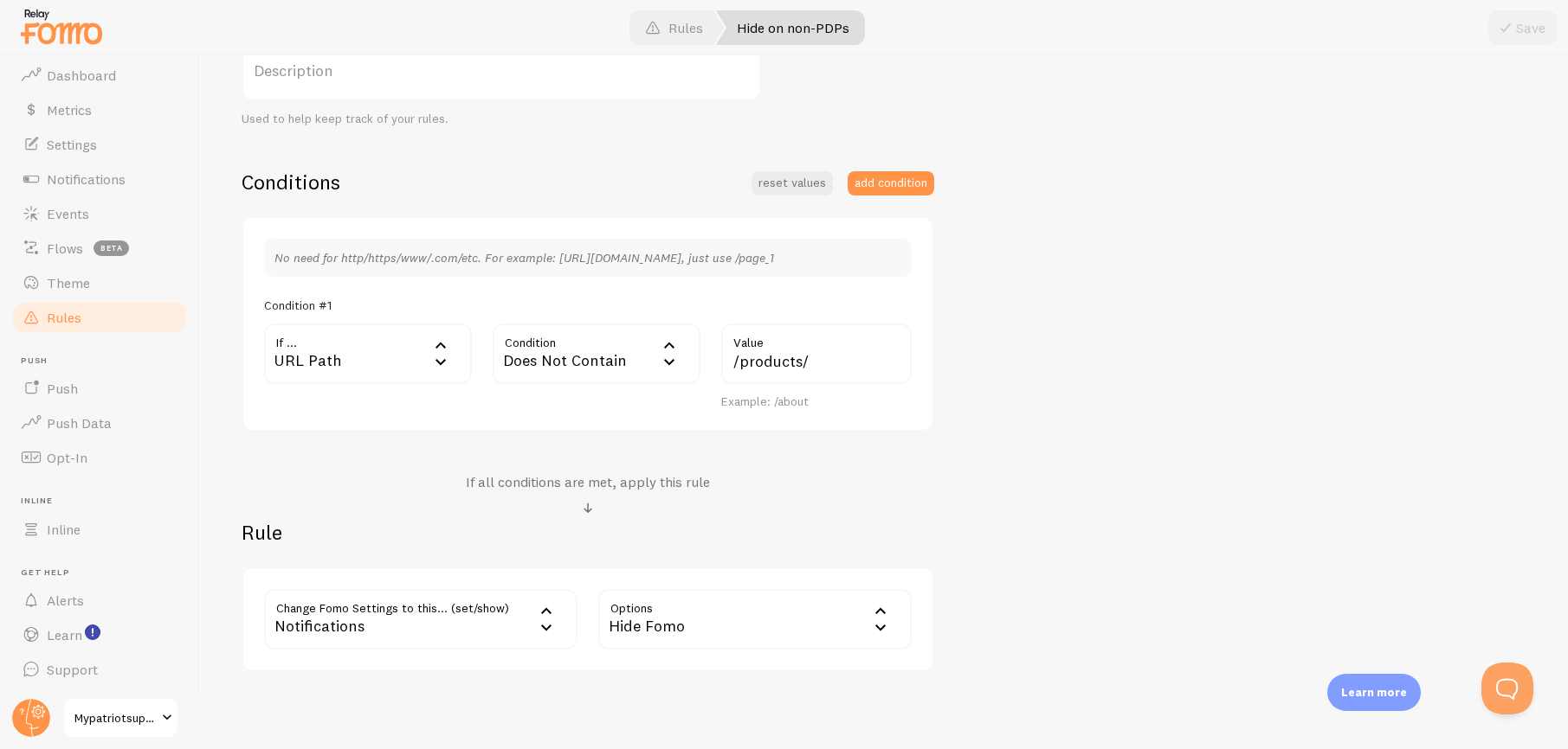
click at [606, 359] on div "Does Not Contain" at bounding box center [596, 354] width 207 height 61
click at [1100, 442] on div "Hide on non-PDPs Title Example: Checkout Page Description Used to help keep tra…" at bounding box center [884, 303] width 1285 height 738
click at [121, 327] on link "Rules" at bounding box center [99, 317] width 178 height 35
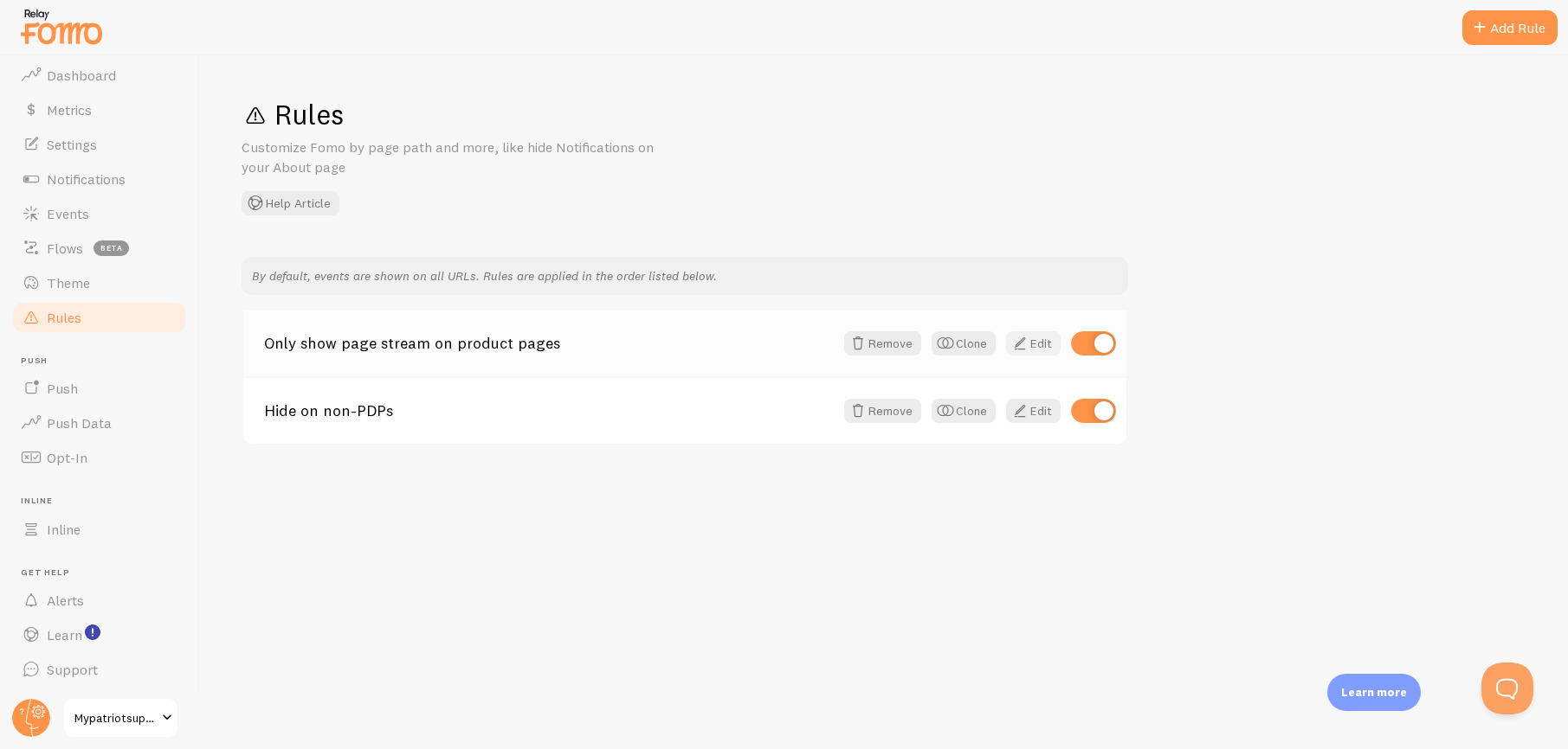
click at [1029, 346] on link "Edit" at bounding box center [1034, 344] width 55 height 25
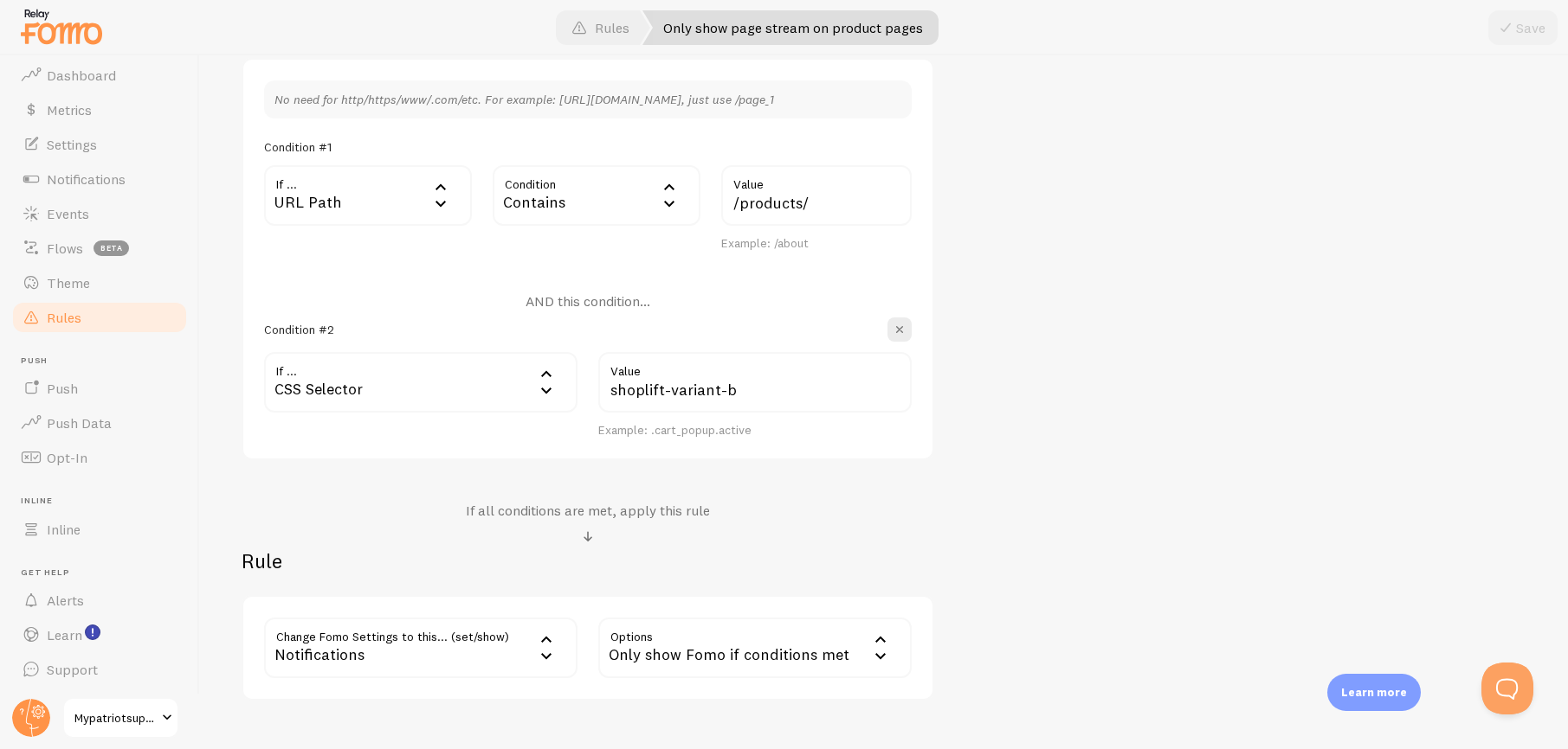
scroll to position [484, 0]
click at [92, 75] on span "Dashboard" at bounding box center [81, 75] width 69 height 17
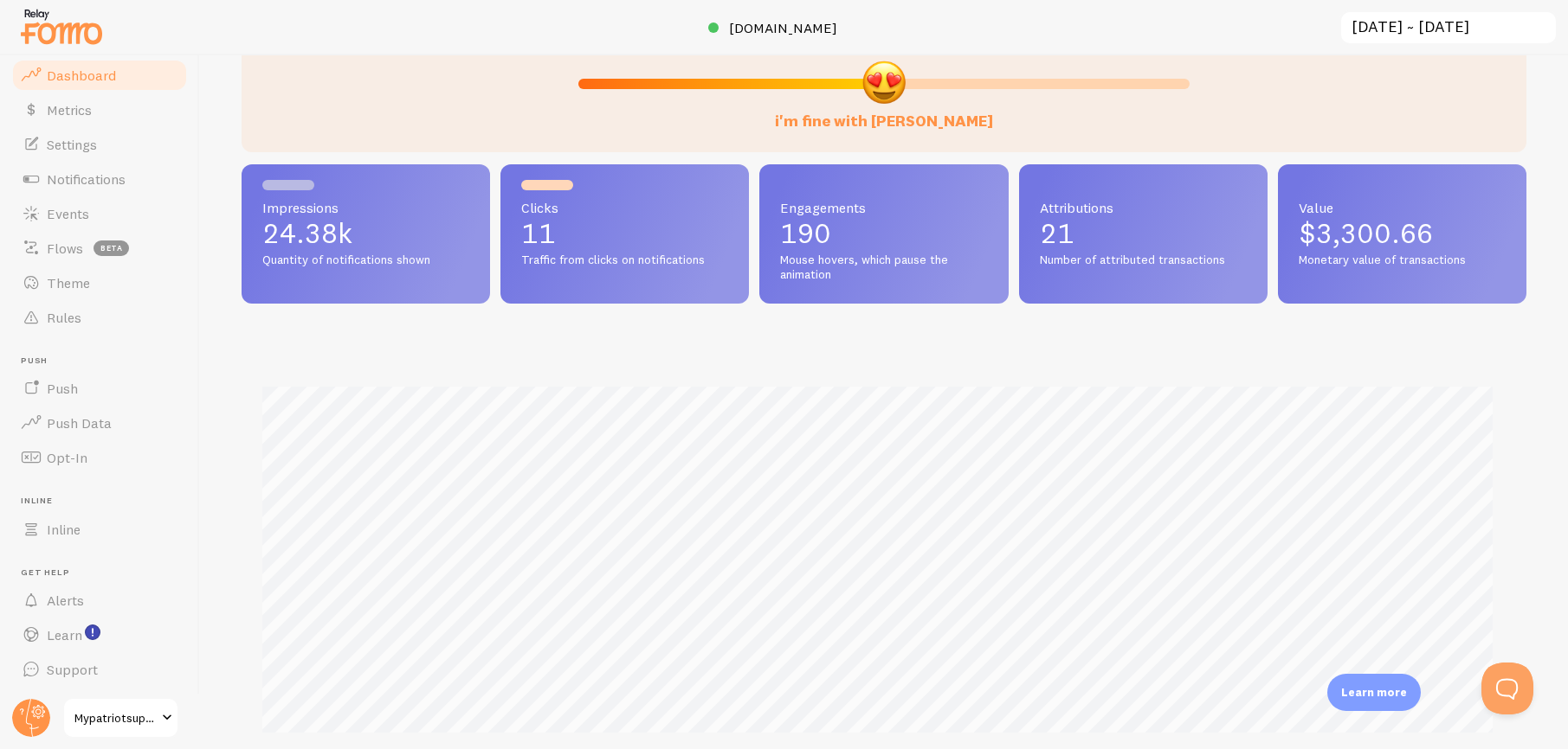
scroll to position [152, 0]
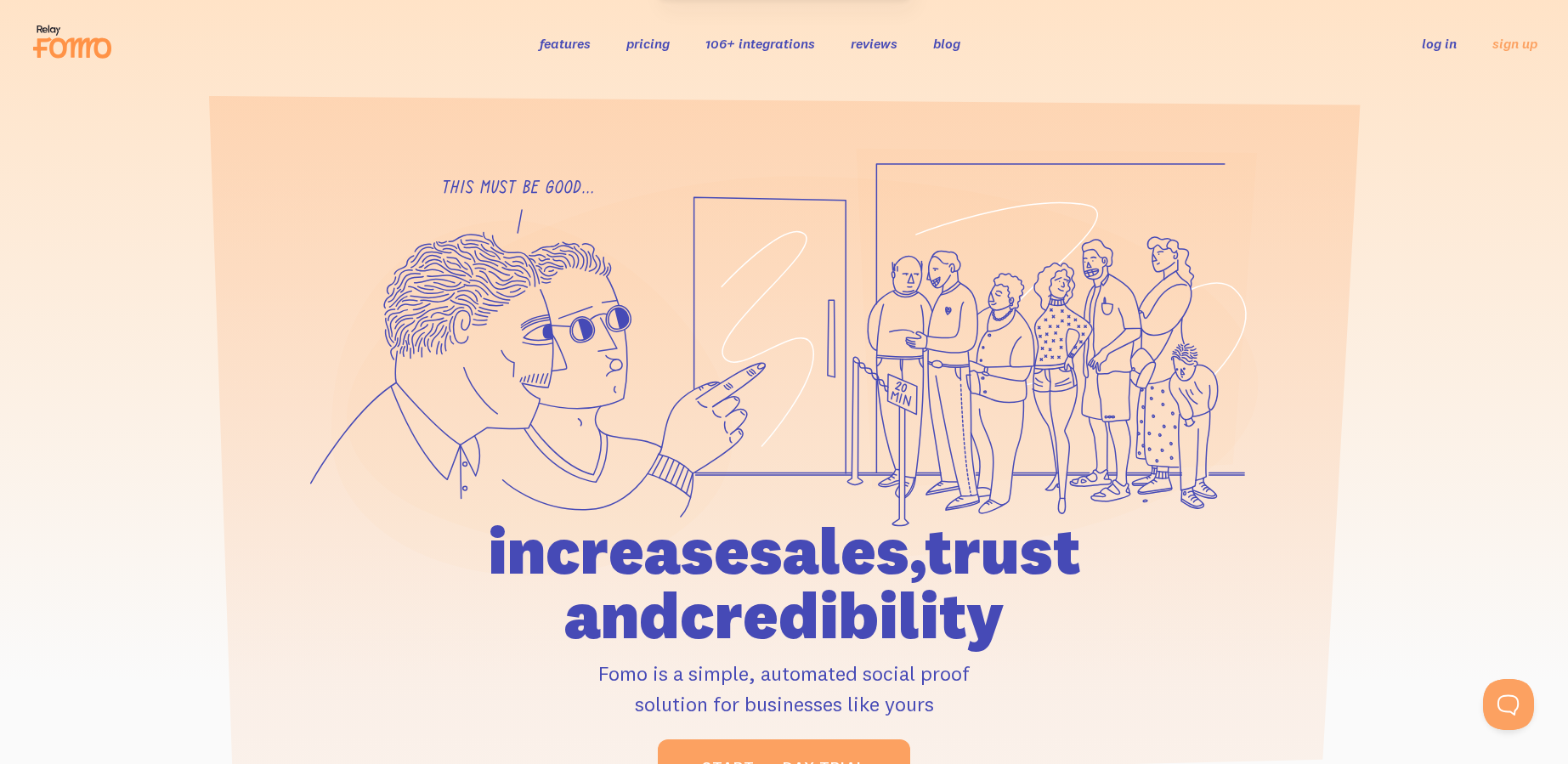
click at [66, 47] on icon at bounding box center [73, 42] width 84 height 43
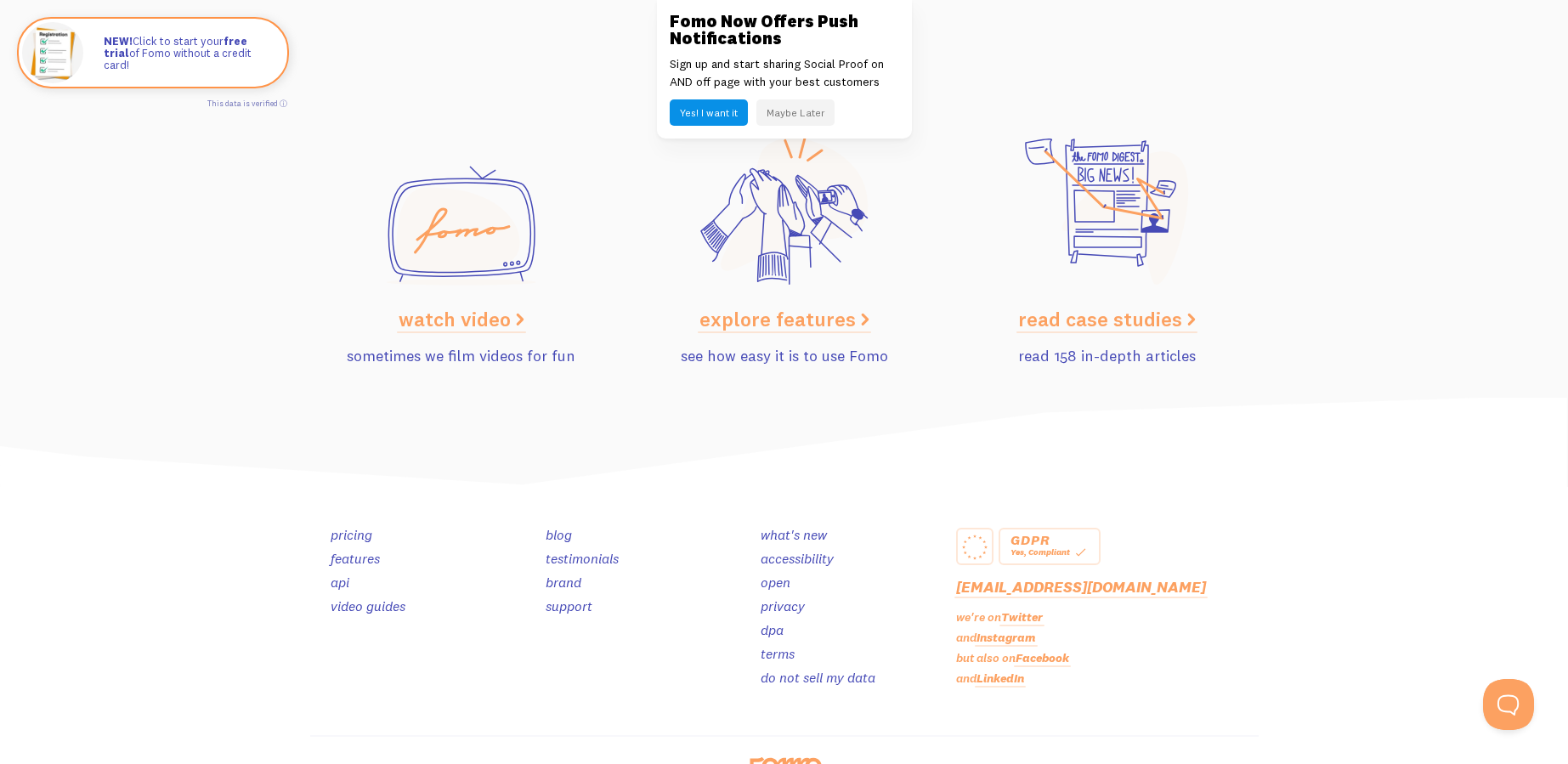
scroll to position [8537, 0]
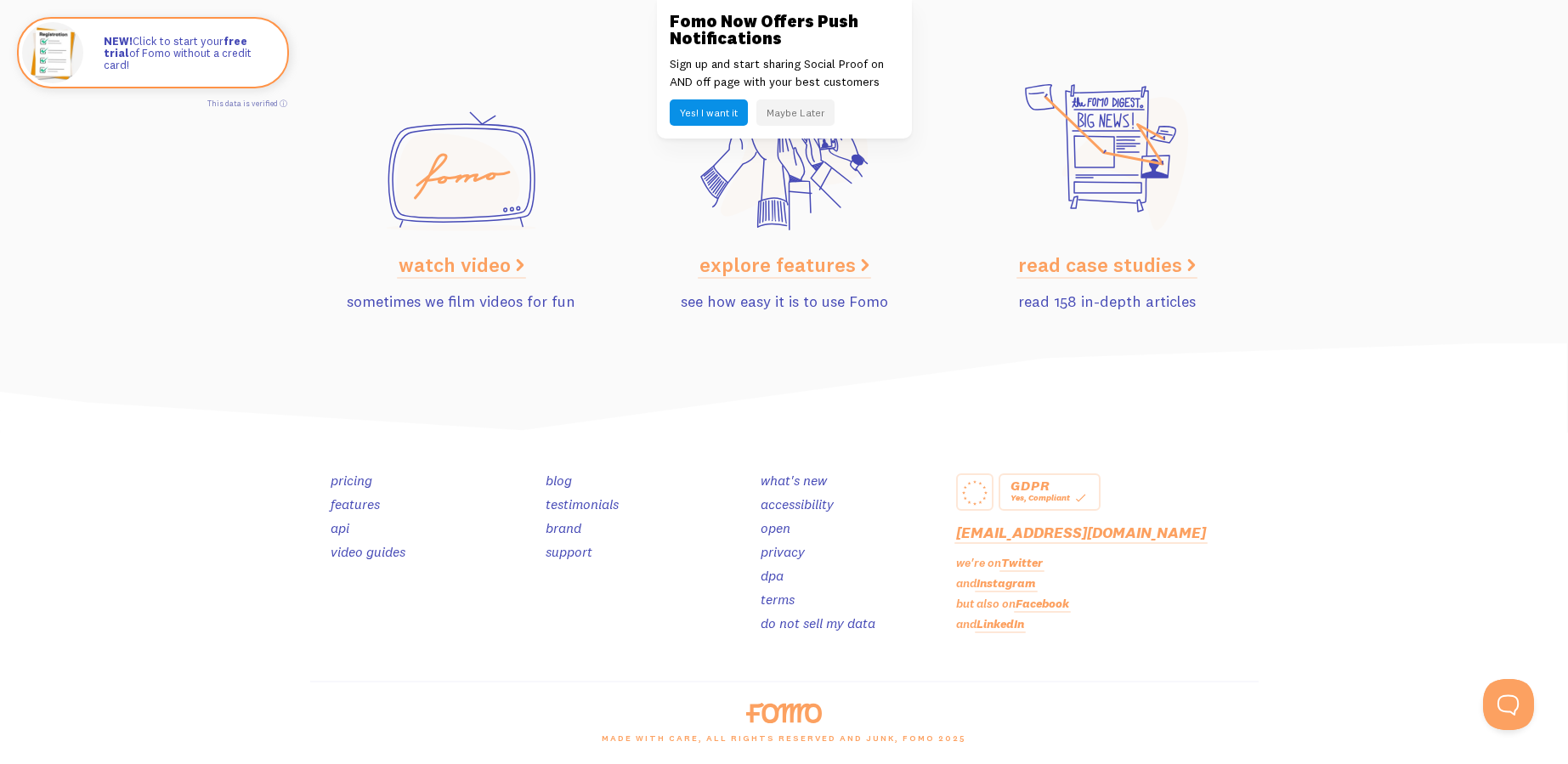
click at [568, 553] on link "support" at bounding box center [569, 552] width 47 height 17
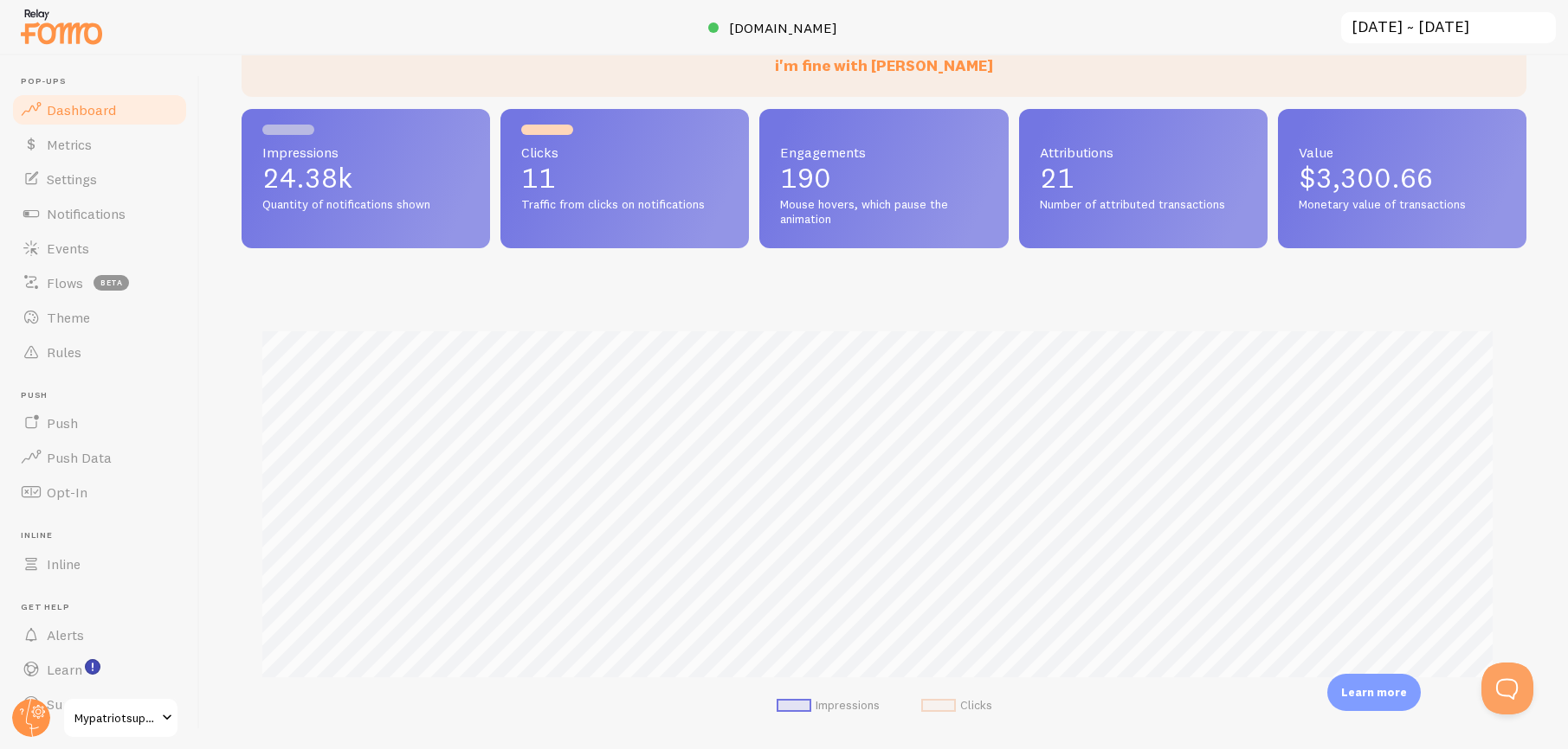
scroll to position [162, 0]
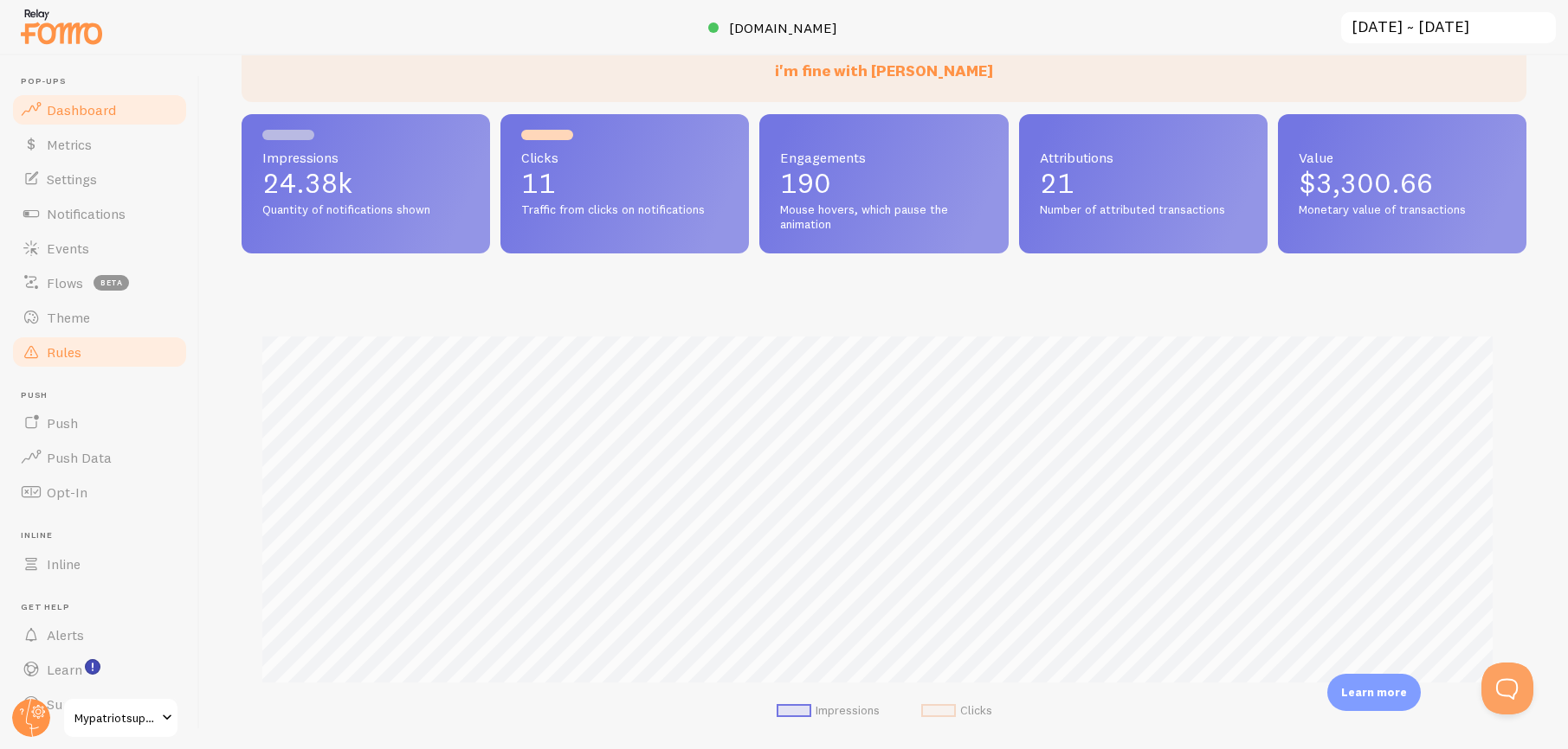
click at [87, 352] on link "Rules" at bounding box center [99, 352] width 178 height 35
